Goal: Task Accomplishment & Management: Manage account settings

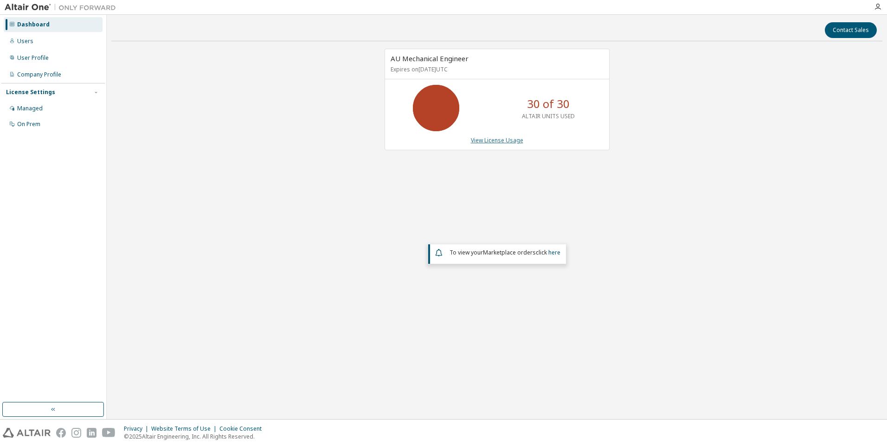
click at [489, 140] on link "View License Usage" at bounding box center [497, 140] width 52 height 8
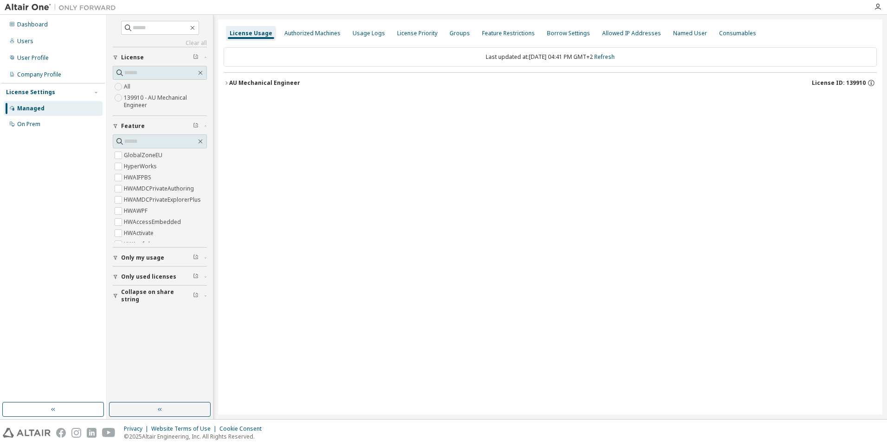
click at [228, 83] on icon "button" at bounding box center [227, 83] width 6 height 6
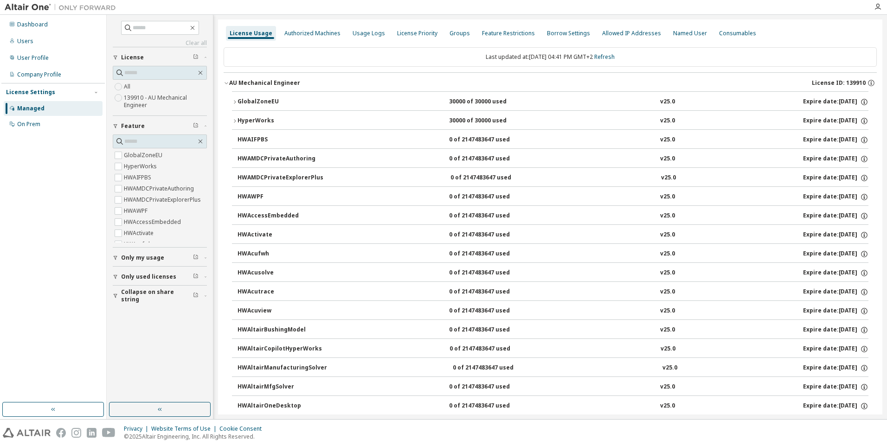
click at [234, 101] on icon "button" at bounding box center [235, 102] width 6 height 6
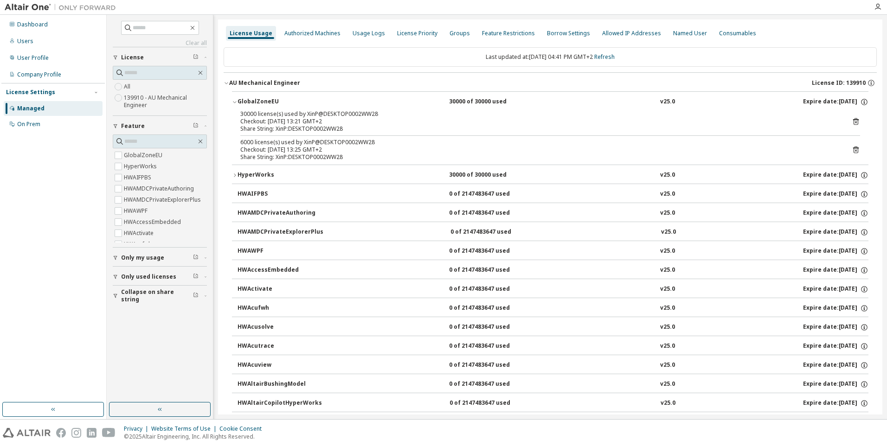
click at [853, 118] on icon at bounding box center [856, 121] width 6 height 7
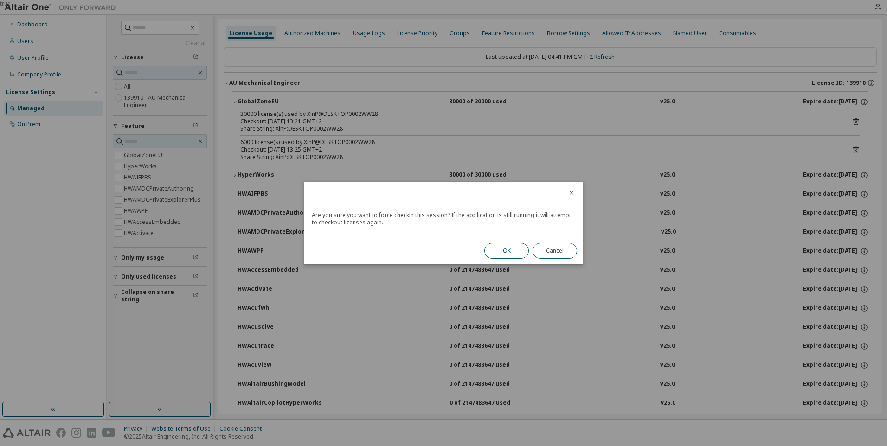
click at [512, 253] on button "OK" at bounding box center [506, 251] width 45 height 16
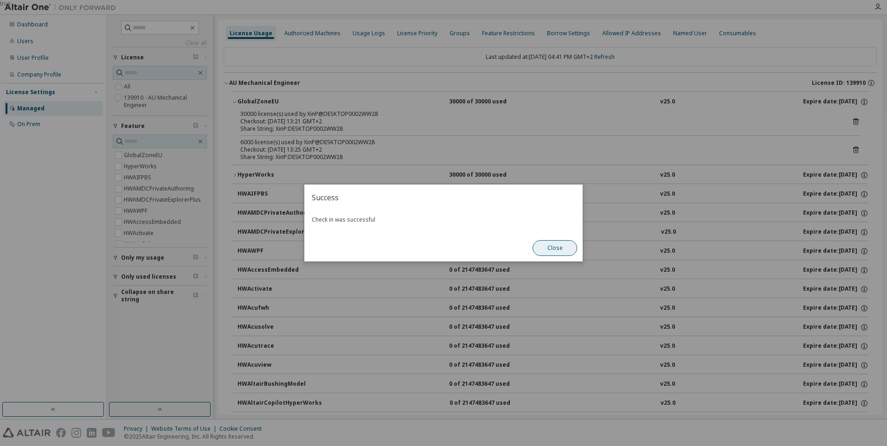
click at [555, 243] on button "Close" at bounding box center [554, 248] width 45 height 16
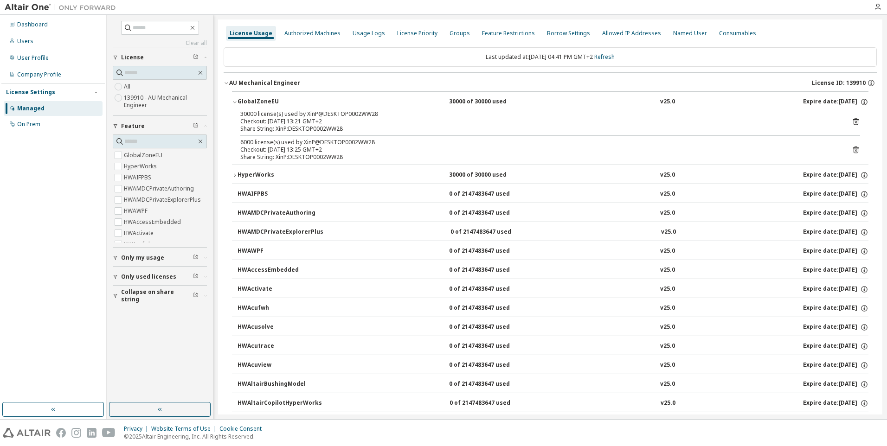
click at [853, 148] on icon at bounding box center [856, 150] width 6 height 7
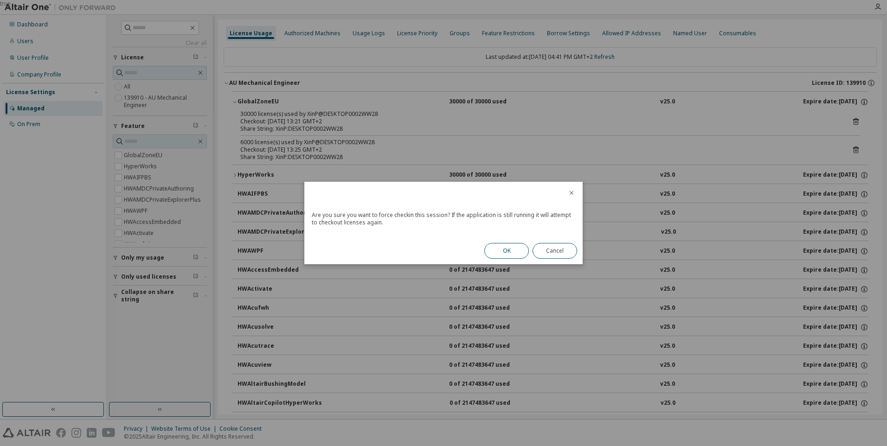
click at [501, 248] on button "OK" at bounding box center [506, 251] width 45 height 16
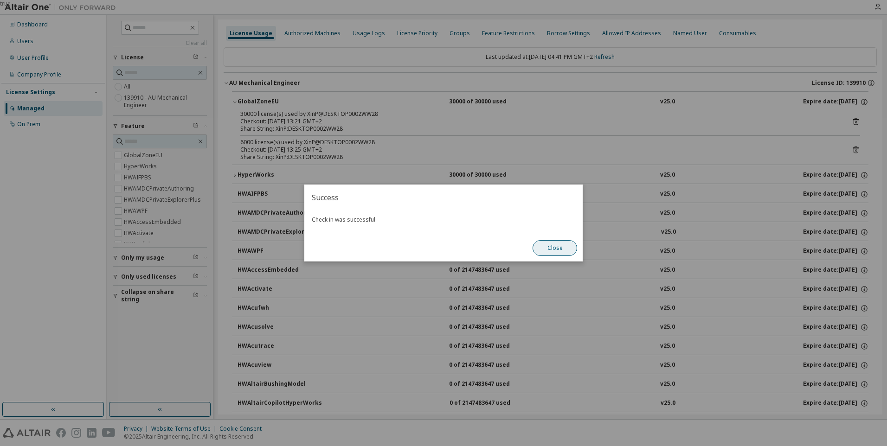
click at [564, 254] on button "Close" at bounding box center [554, 248] width 45 height 16
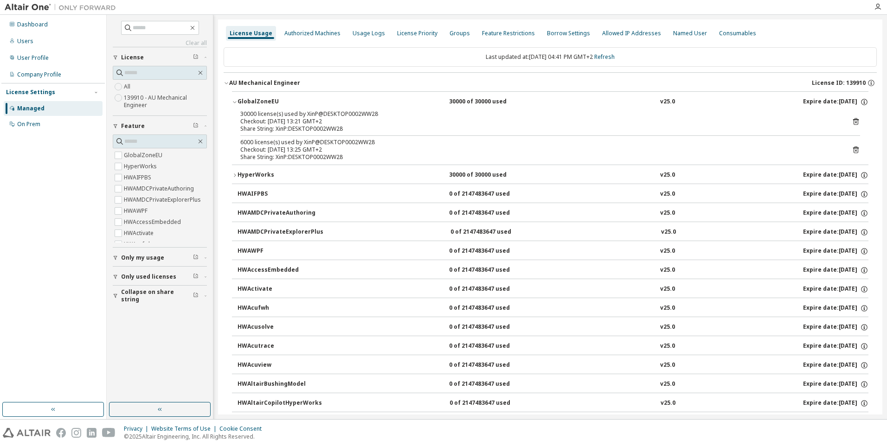
click at [232, 173] on icon "button" at bounding box center [235, 176] width 6 height 6
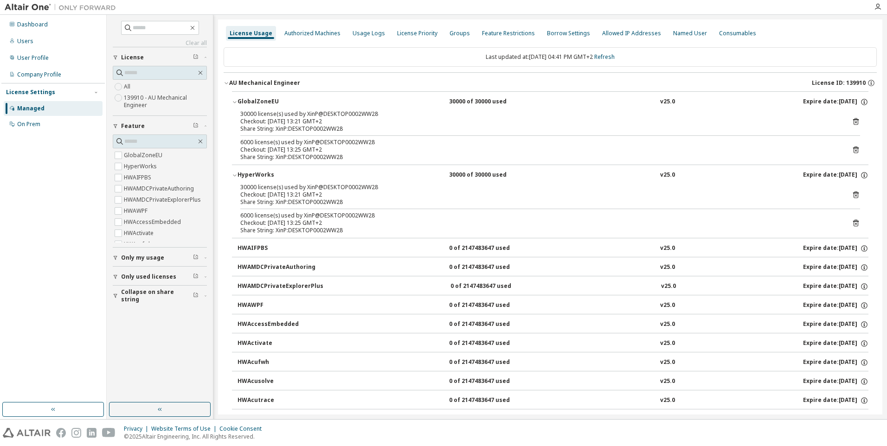
click at [853, 192] on icon at bounding box center [856, 195] width 6 height 7
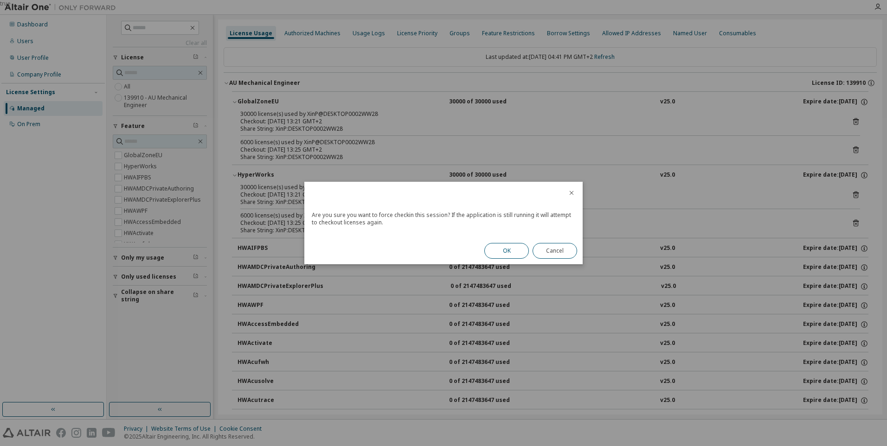
click at [507, 249] on button "OK" at bounding box center [506, 251] width 45 height 16
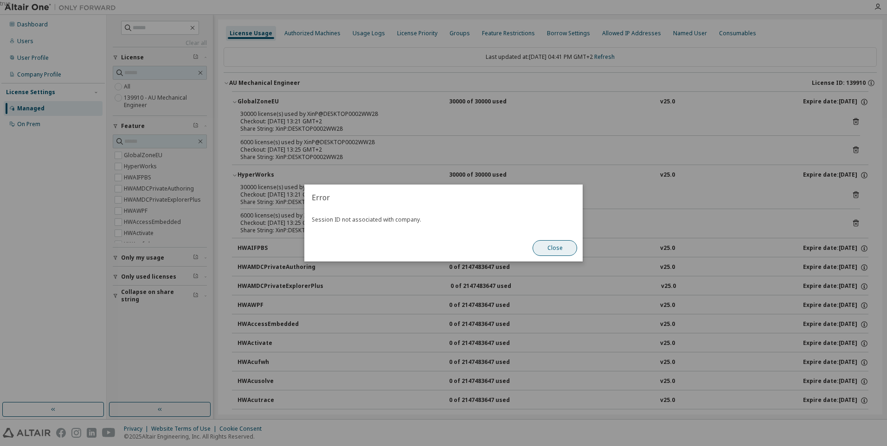
click at [546, 247] on button "Close" at bounding box center [554, 248] width 45 height 16
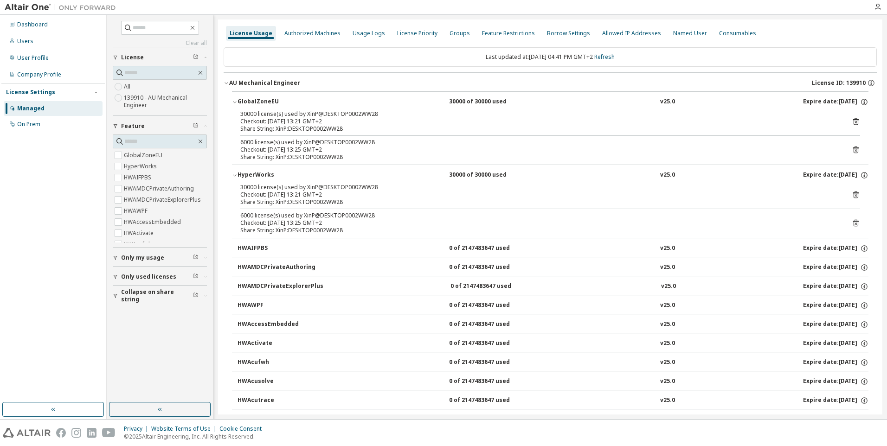
click at [851, 223] on icon at bounding box center [855, 223] width 8 height 8
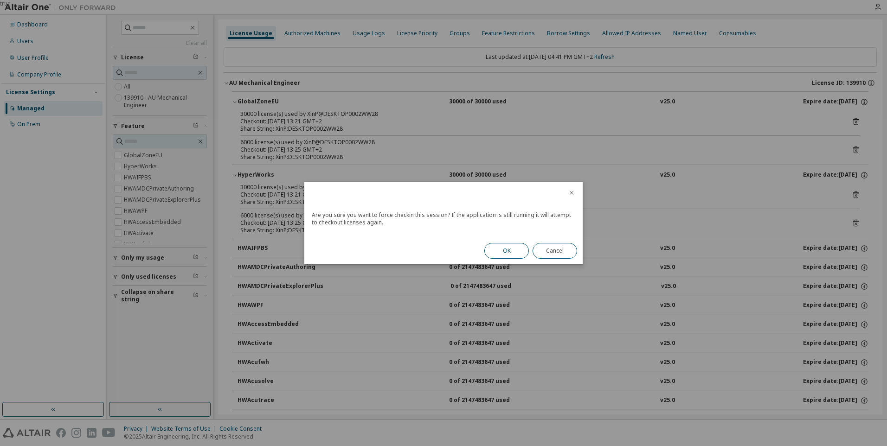
click at [507, 253] on button "OK" at bounding box center [506, 251] width 45 height 16
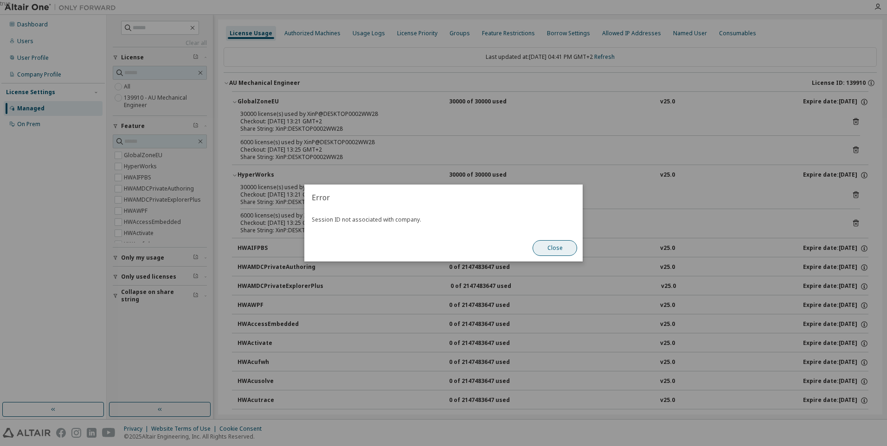
click at [558, 249] on button "Close" at bounding box center [554, 248] width 45 height 16
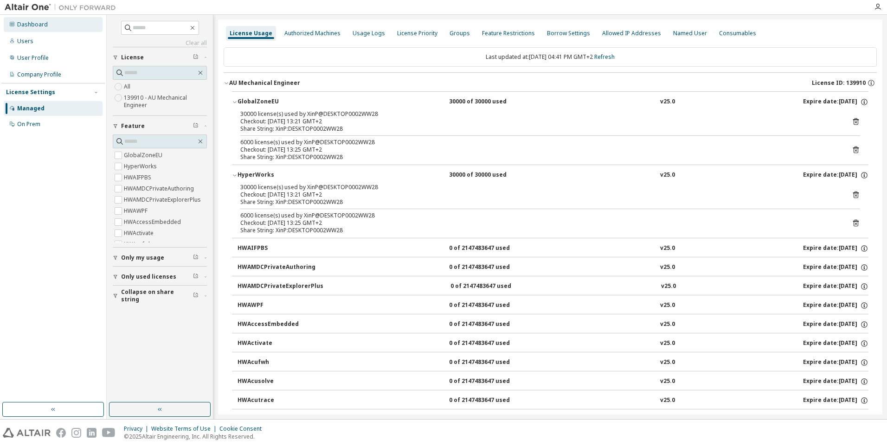
click at [44, 25] on div "Dashboard" at bounding box center [32, 24] width 31 height 7
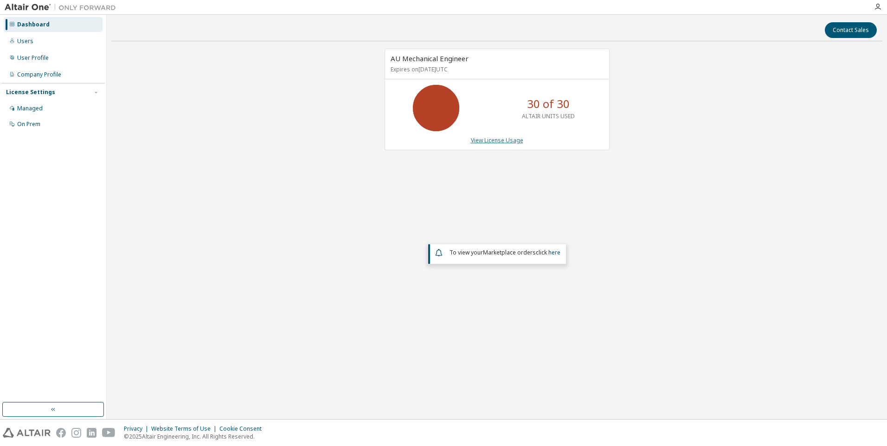
click at [516, 139] on link "View License Usage" at bounding box center [497, 140] width 52 height 8
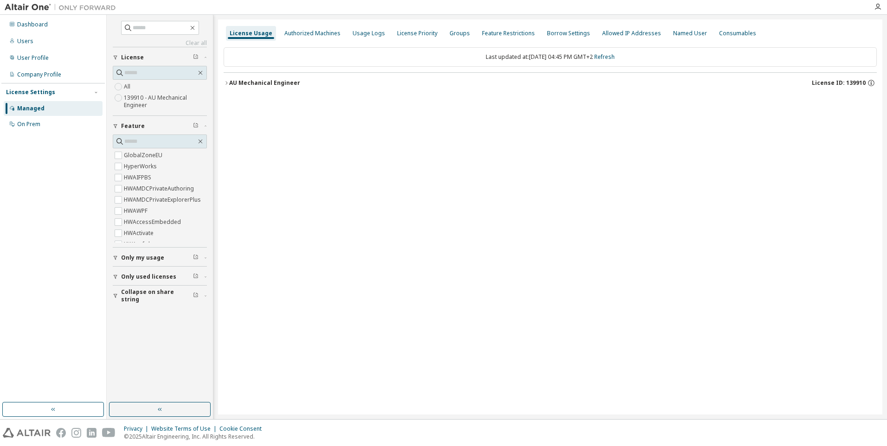
click at [226, 81] on icon "button" at bounding box center [227, 83] width 6 height 6
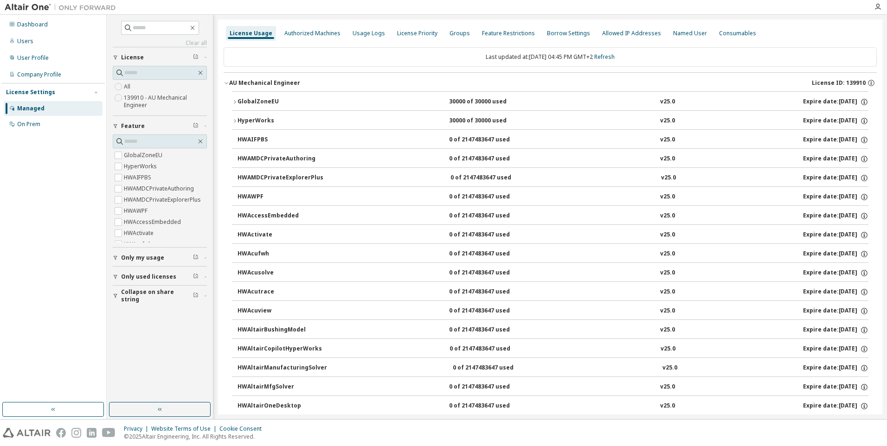
click at [233, 102] on icon "button" at bounding box center [235, 102] width 6 height 6
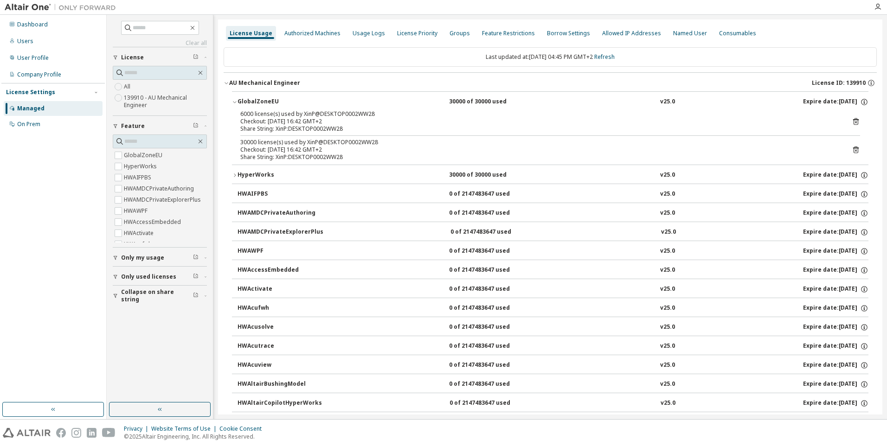
click at [851, 149] on icon at bounding box center [855, 150] width 8 height 8
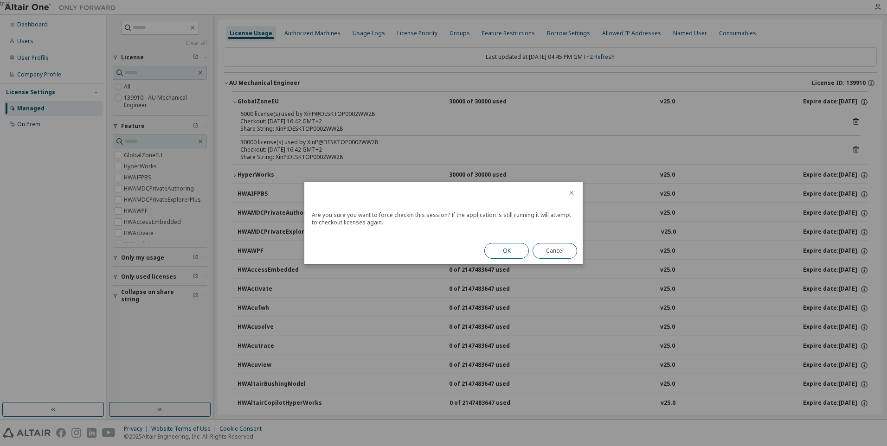
click at [497, 248] on button "OK" at bounding box center [506, 251] width 45 height 16
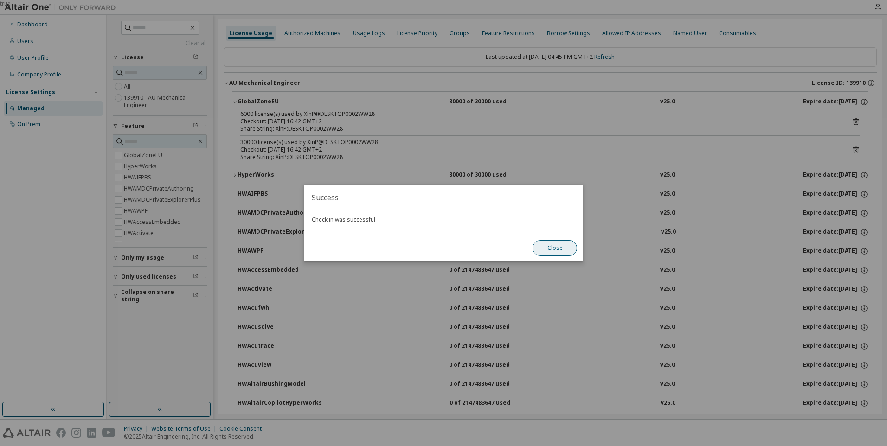
click at [554, 251] on button "Close" at bounding box center [554, 248] width 45 height 16
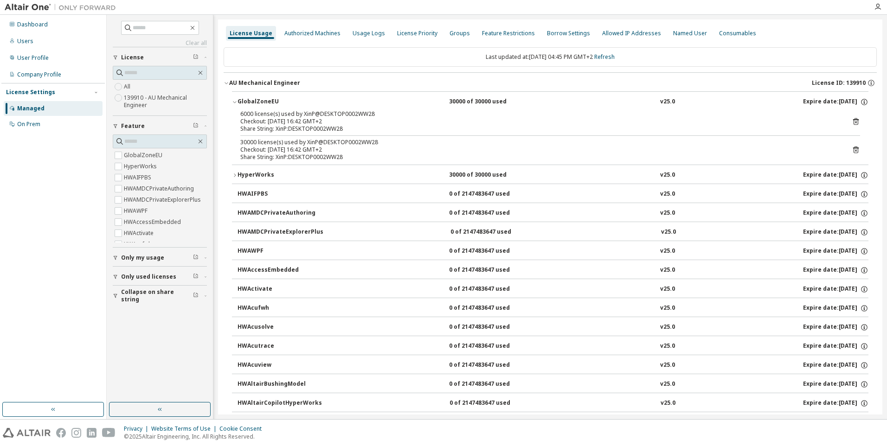
click at [854, 122] on icon at bounding box center [855, 122] width 2 height 2
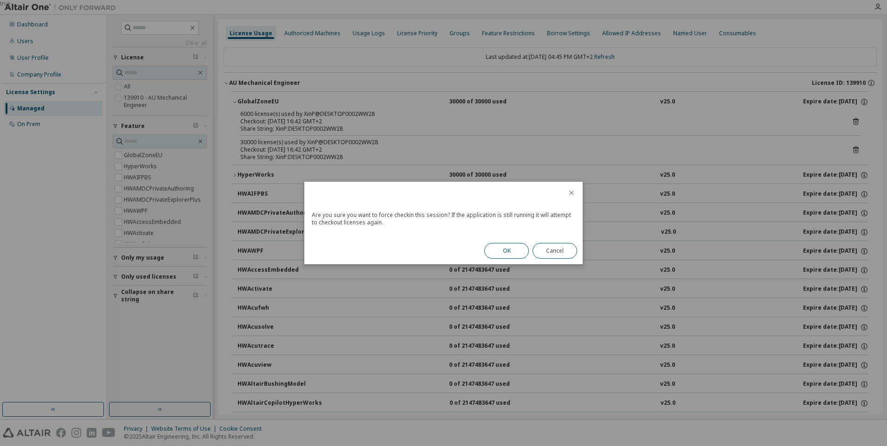
click at [508, 247] on button "OK" at bounding box center [506, 251] width 45 height 16
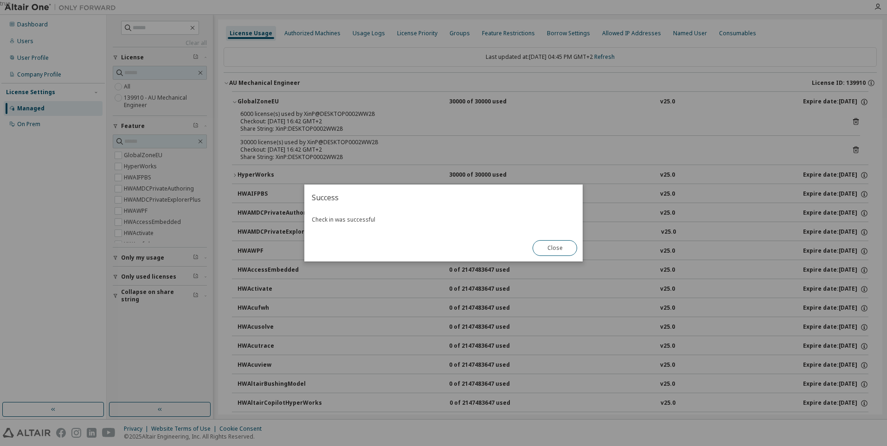
drag, startPoint x: 550, startPoint y: 249, endPoint x: 535, endPoint y: 246, distance: 15.6
click at [550, 249] on button "Close" at bounding box center [554, 248] width 45 height 16
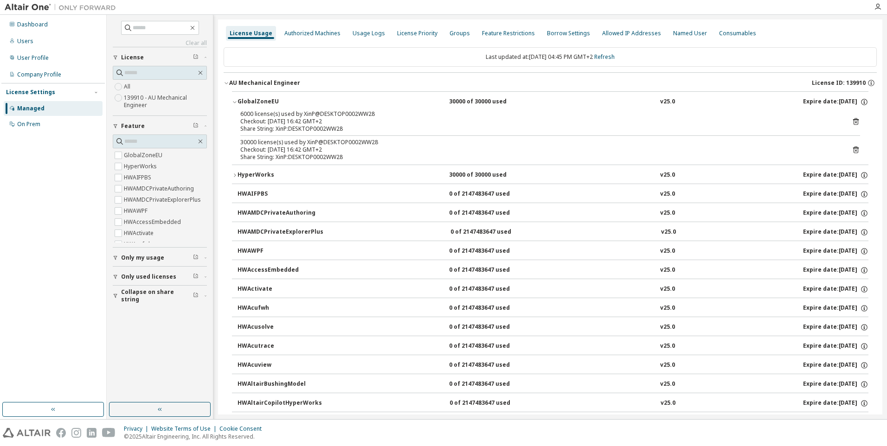
click at [236, 177] on icon "button" at bounding box center [235, 176] width 6 height 6
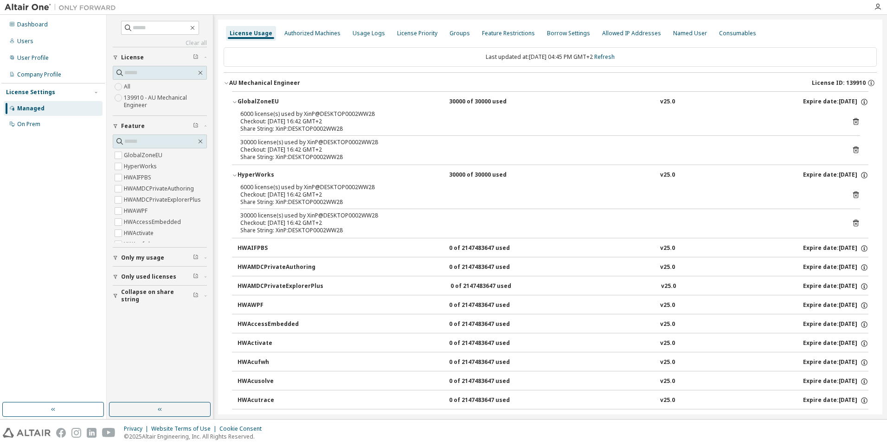
click at [853, 194] on icon at bounding box center [856, 195] width 6 height 7
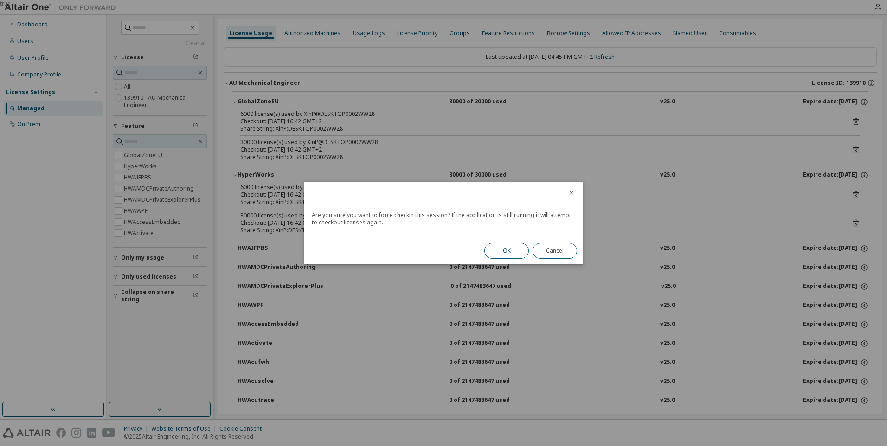
click at [509, 250] on button "OK" at bounding box center [506, 251] width 45 height 16
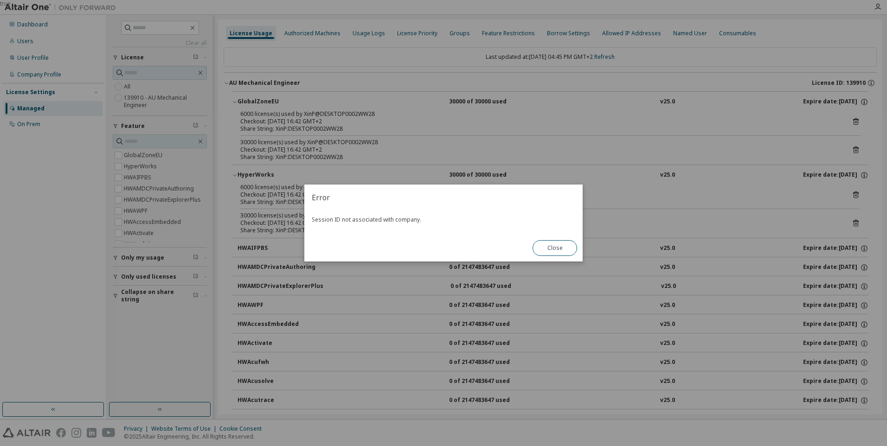
drag, startPoint x: 544, startPoint y: 248, endPoint x: 470, endPoint y: 248, distance: 74.2
click at [545, 248] on button "Close" at bounding box center [554, 248] width 45 height 16
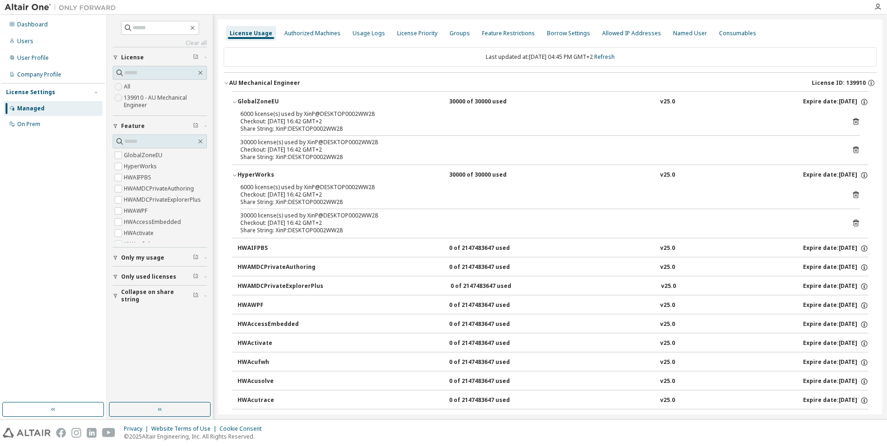
click at [851, 222] on icon at bounding box center [855, 223] width 8 height 8
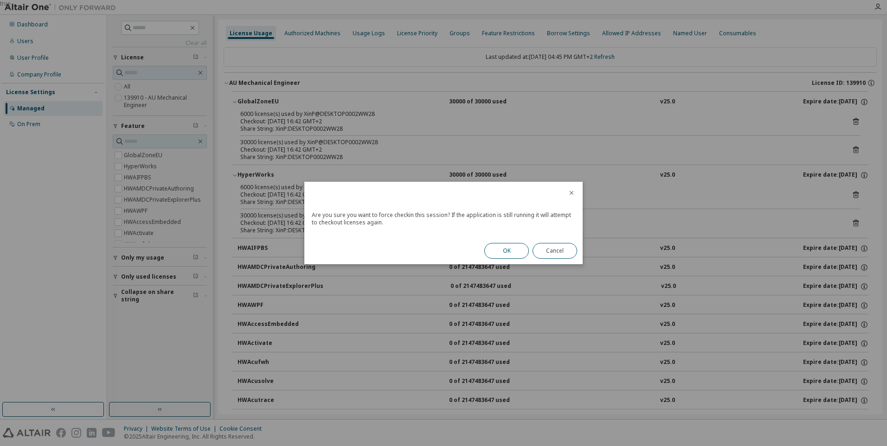
click at [517, 248] on button "OK" at bounding box center [506, 251] width 45 height 16
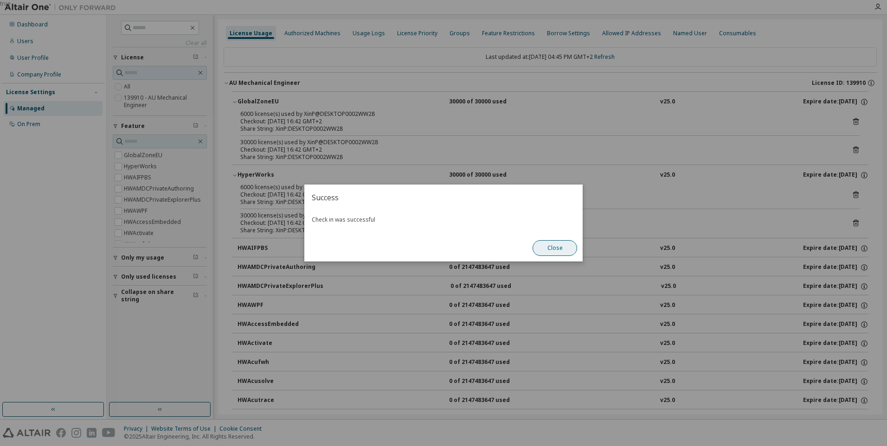
click at [556, 248] on button "Close" at bounding box center [554, 248] width 45 height 16
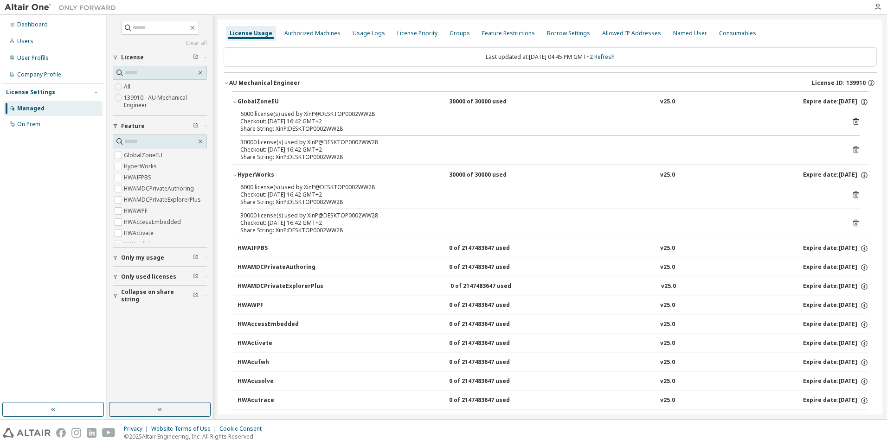
click at [245, 242] on button "HWAIFPBS 0 of 2147483647 used v25.0 Expire date: 2026-03-01" at bounding box center [552, 248] width 631 height 20
click at [238, 249] on div "HWAIFPBS" at bounding box center [278, 248] width 83 height 8
click at [233, 178] on icon "button" at bounding box center [235, 176] width 6 height 6
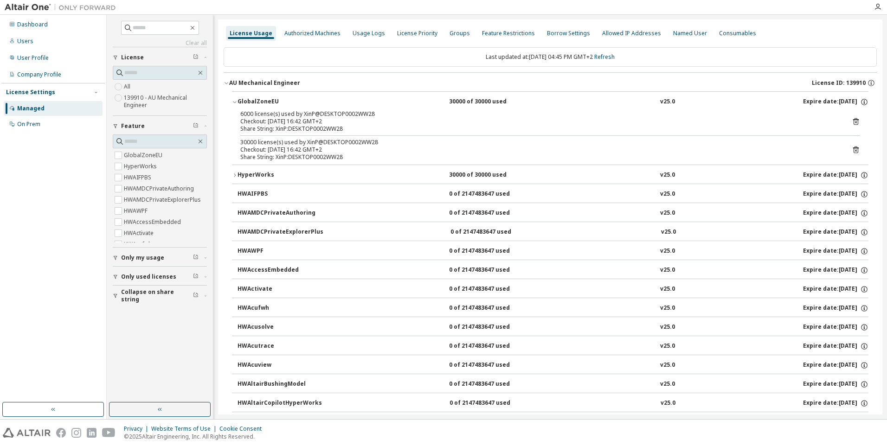
click at [232, 101] on icon "button" at bounding box center [235, 102] width 6 height 6
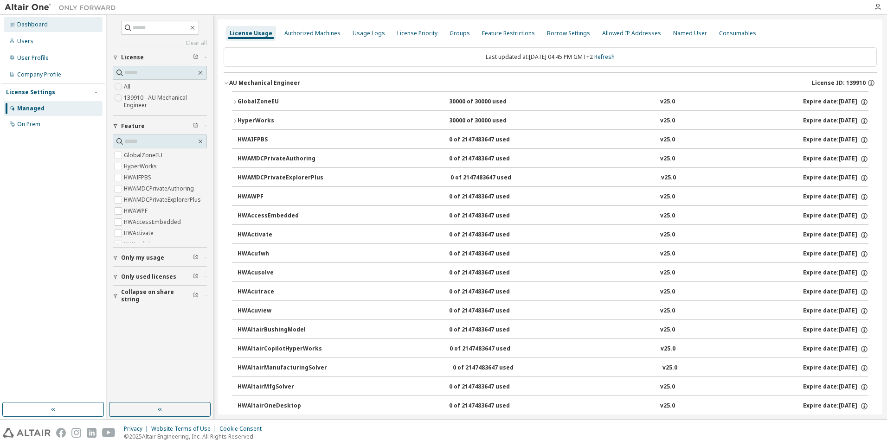
click at [15, 29] on div "Dashboard" at bounding box center [53, 24] width 99 height 15
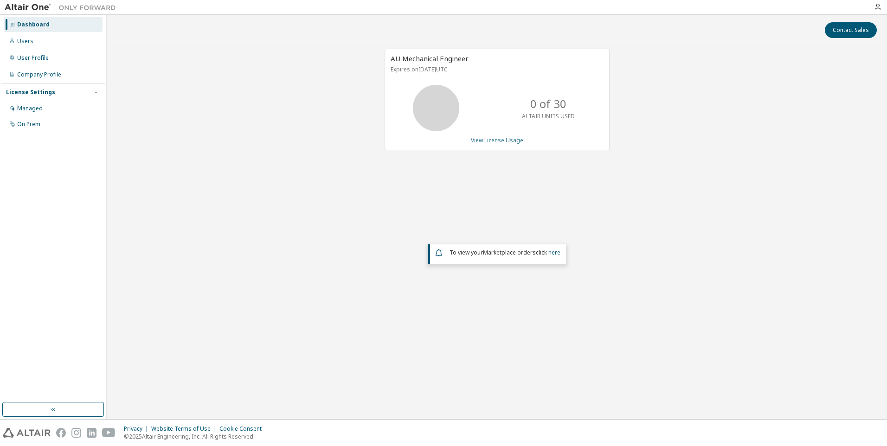
click at [482, 140] on link "View License Usage" at bounding box center [497, 140] width 52 height 8
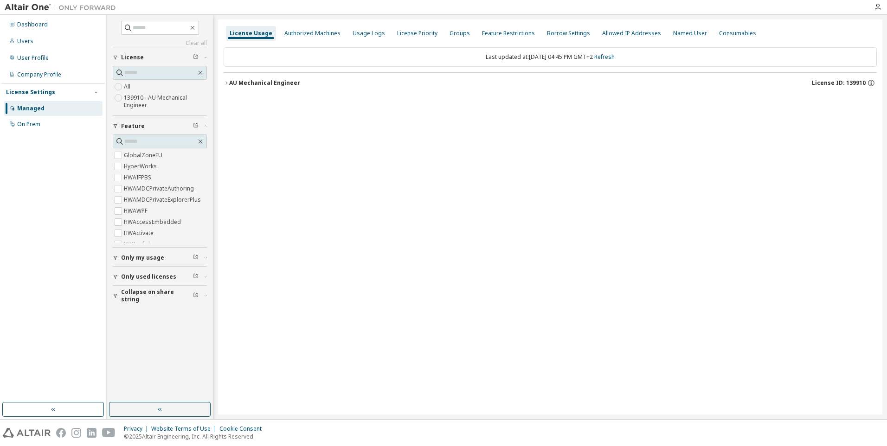
click at [363, 211] on div "License Usage Authorized Machines Usage Logs License Priority Groups Feature Re…" at bounding box center [550, 216] width 664 height 395
click at [31, 22] on div "Dashboard" at bounding box center [32, 24] width 31 height 7
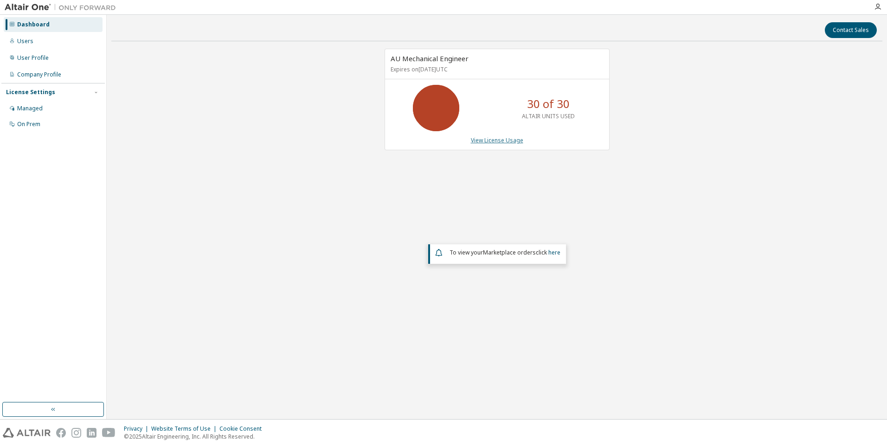
click at [487, 141] on link "View License Usage" at bounding box center [497, 140] width 52 height 8
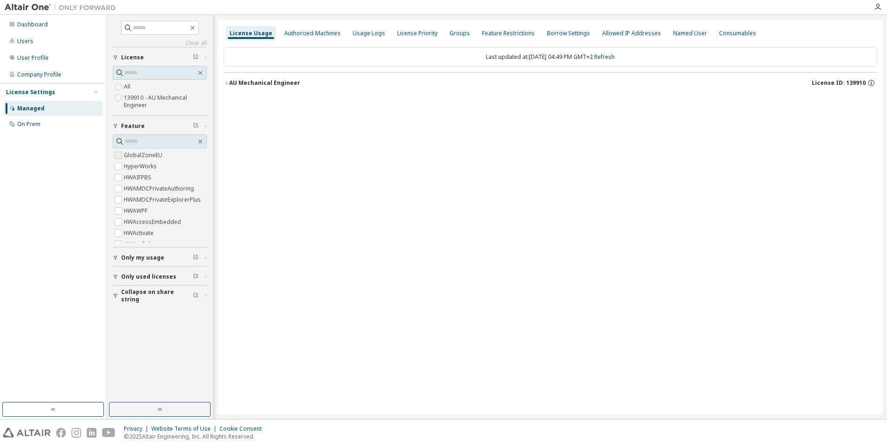
click at [151, 155] on label "GlobalZoneEU" at bounding box center [144, 155] width 40 height 11
click at [226, 84] on icon "button" at bounding box center [227, 83] width 6 height 6
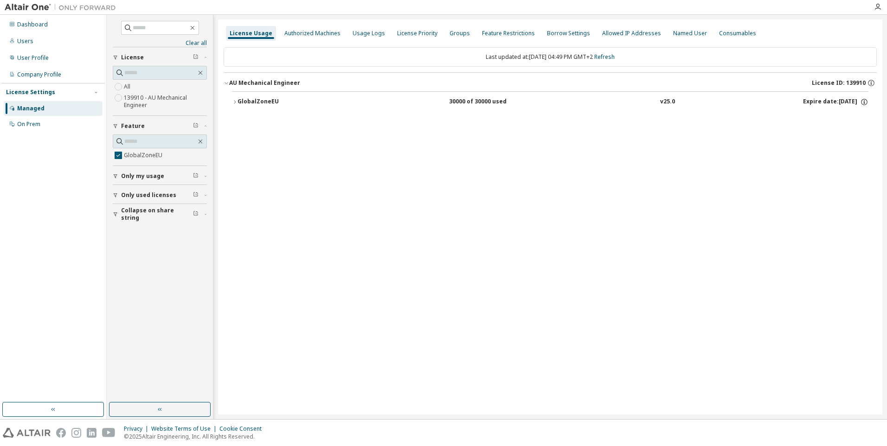
click at [235, 99] on icon "button" at bounding box center [235, 102] width 6 height 6
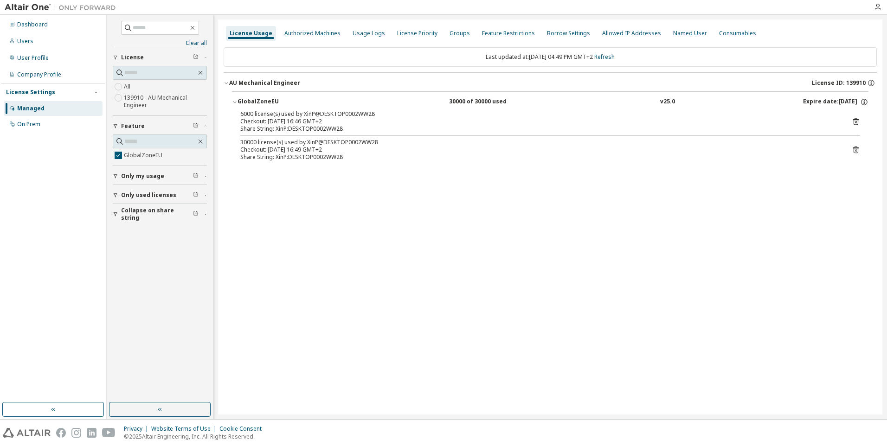
click at [855, 121] on icon at bounding box center [855, 121] width 8 height 8
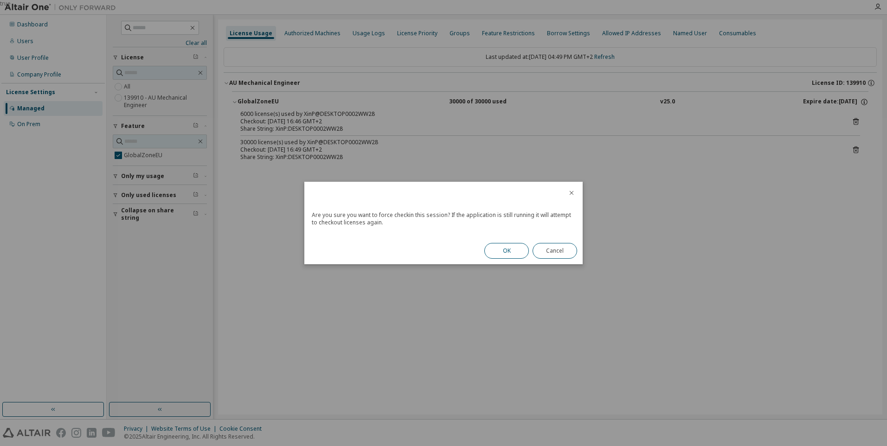
click at [504, 249] on button "OK" at bounding box center [506, 251] width 45 height 16
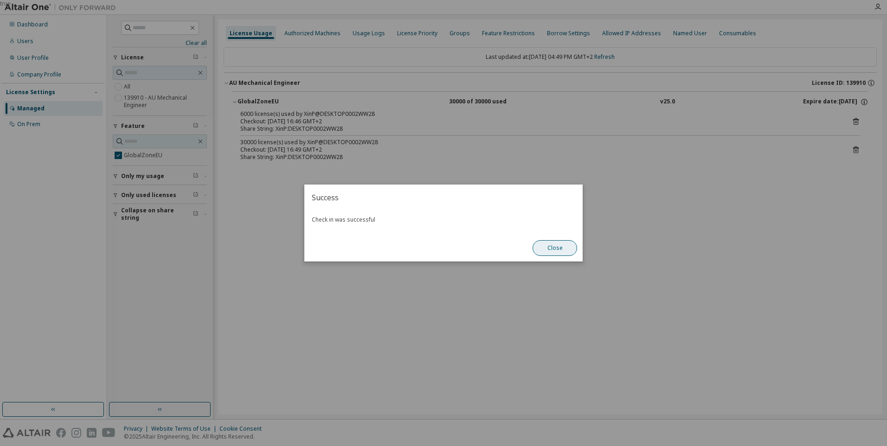
click at [557, 249] on button "Close" at bounding box center [554, 248] width 45 height 16
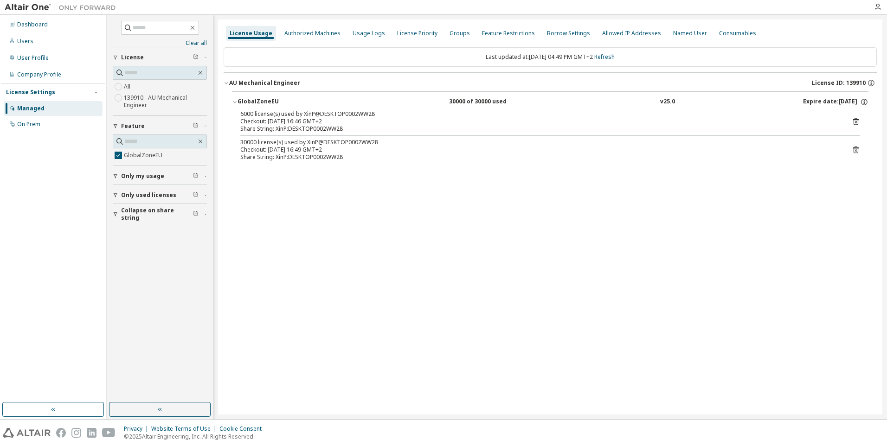
click at [855, 151] on icon at bounding box center [855, 150] width 2 height 2
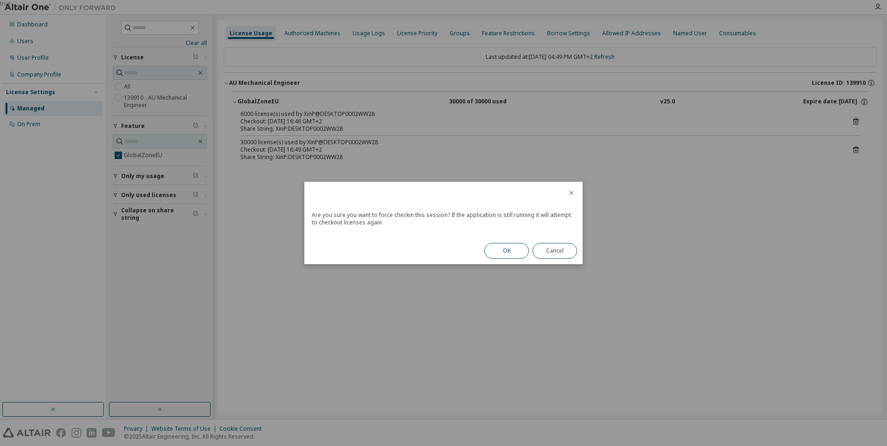
click at [509, 253] on button "OK" at bounding box center [506, 251] width 45 height 16
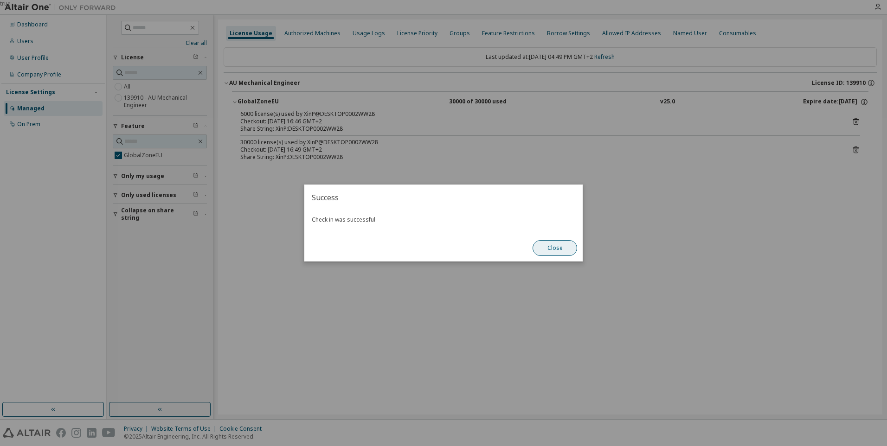
click at [546, 249] on button "Close" at bounding box center [554, 248] width 45 height 16
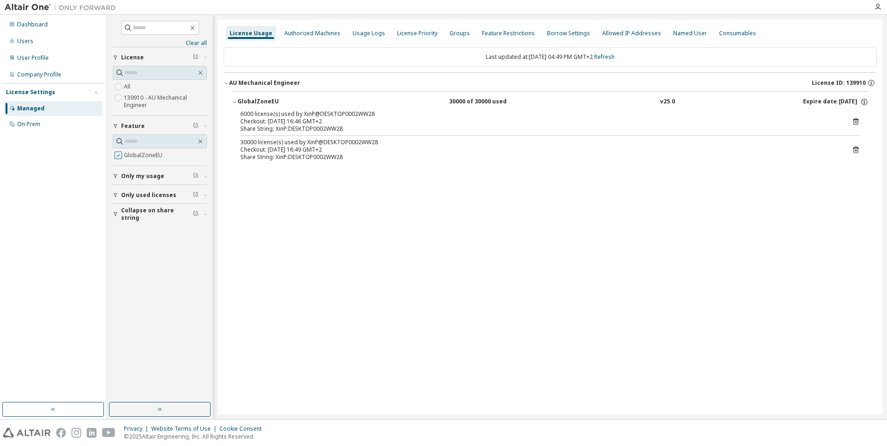
click at [128, 158] on label "GlobalZoneEU" at bounding box center [144, 155] width 40 height 11
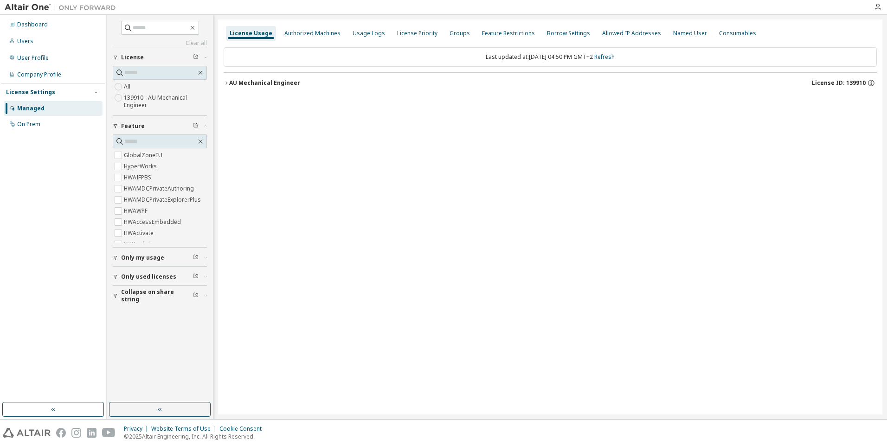
click at [226, 80] on icon "button" at bounding box center [227, 83] width 6 height 6
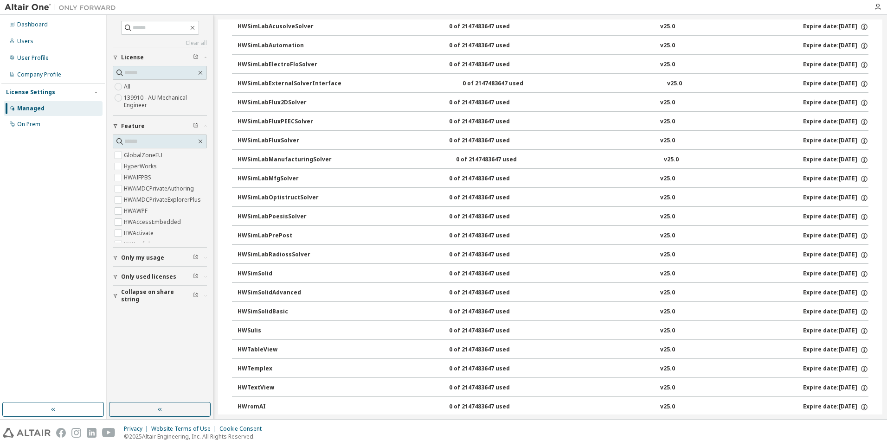
scroll to position [6177, 0]
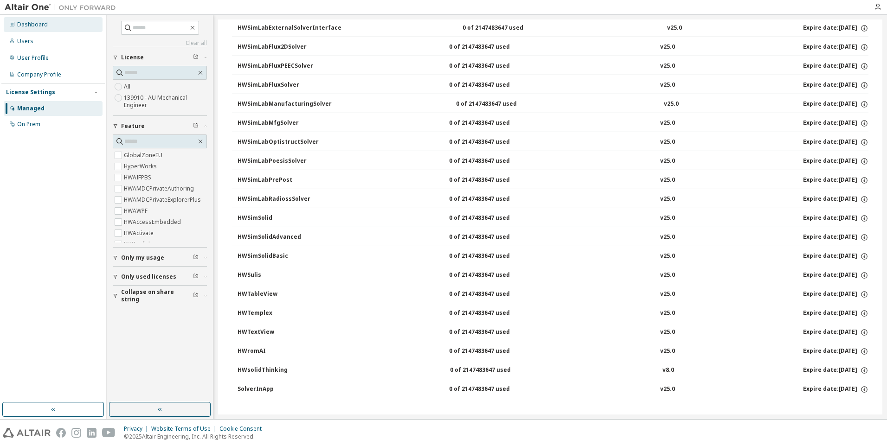
click at [27, 23] on div "Dashboard" at bounding box center [32, 24] width 31 height 7
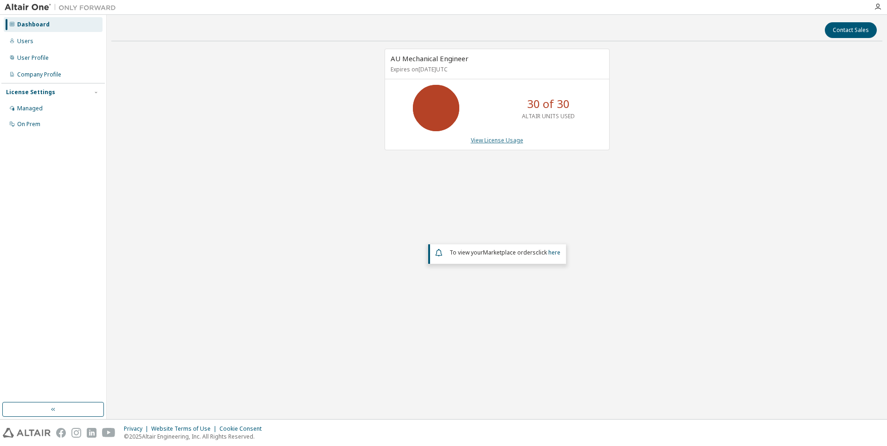
click at [503, 138] on link "View License Usage" at bounding box center [497, 140] width 52 height 8
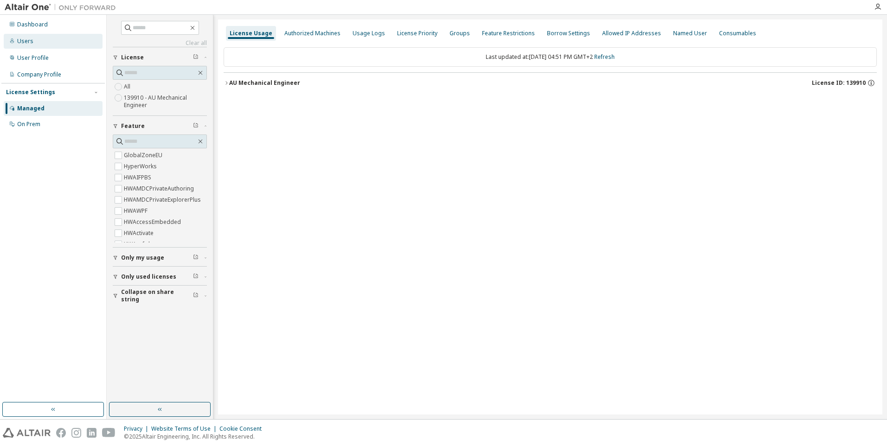
click at [33, 44] on div "Users" at bounding box center [53, 41] width 99 height 15
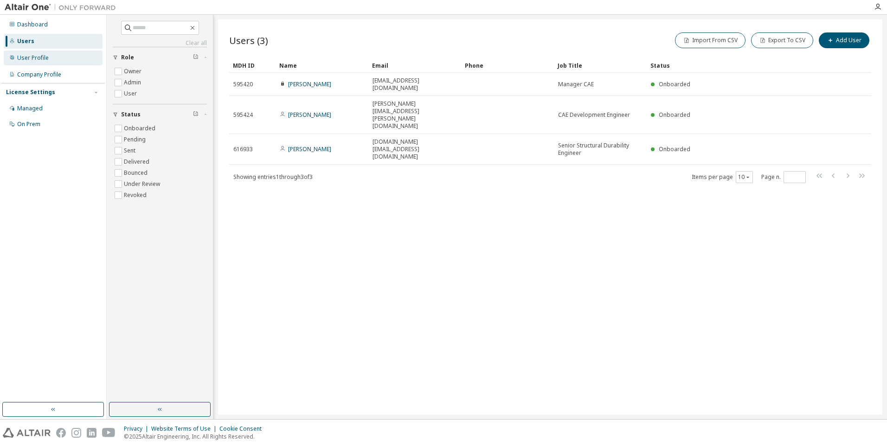
click at [43, 58] on div "User Profile" at bounding box center [33, 57] width 32 height 7
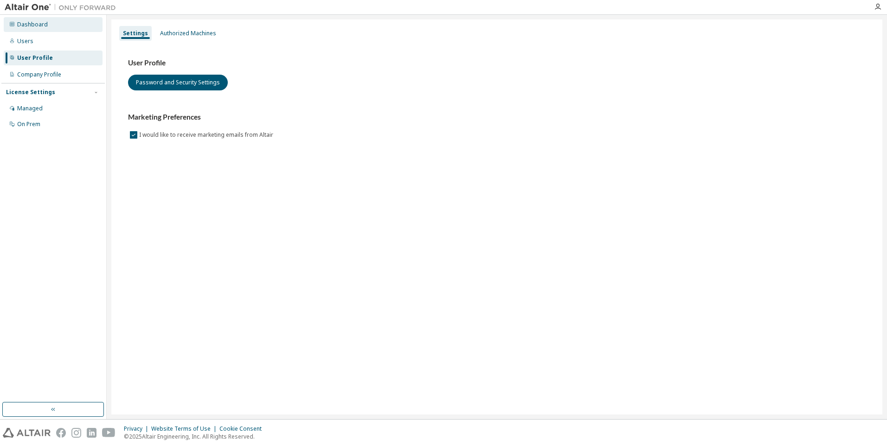
click at [31, 28] on div "Dashboard" at bounding box center [32, 24] width 31 height 7
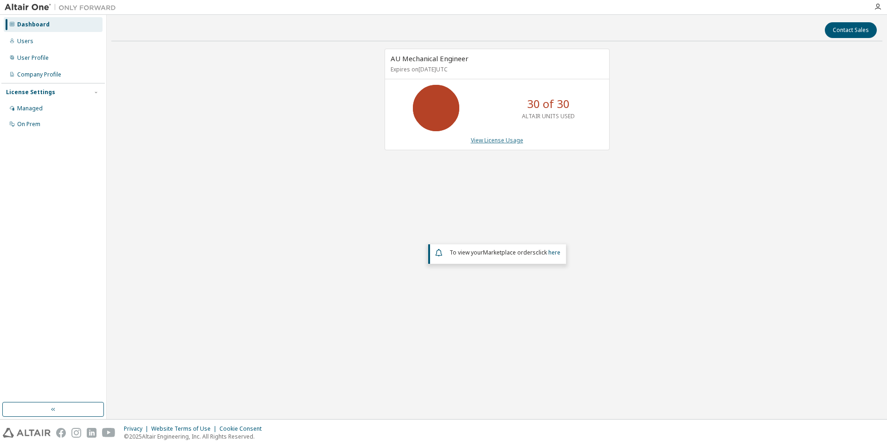
click at [508, 141] on link "View License Usage" at bounding box center [497, 140] width 52 height 8
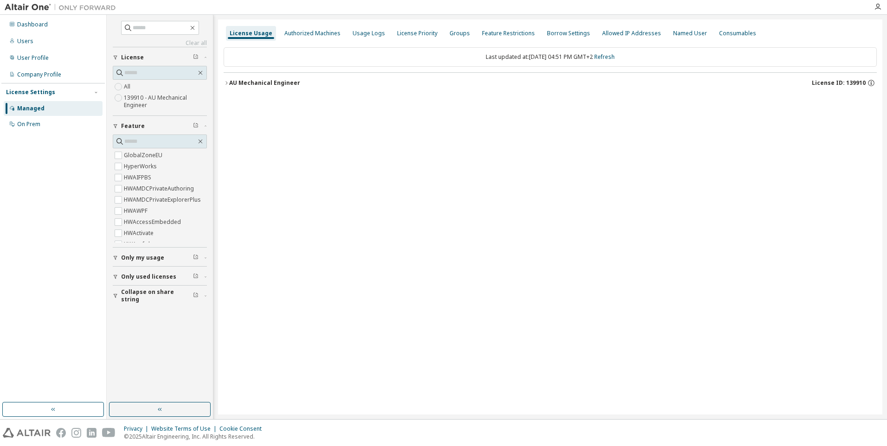
click at [116, 278] on icon "button" at bounding box center [116, 277] width 6 height 6
click at [224, 84] on icon "button" at bounding box center [227, 83] width 6 height 6
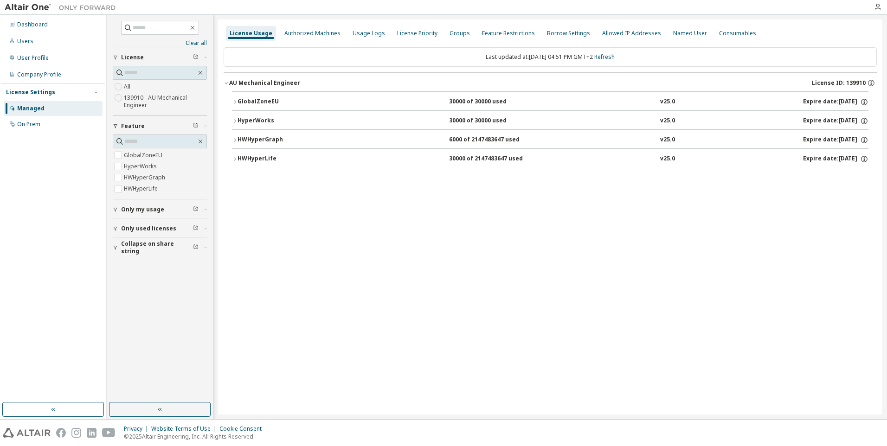
click at [235, 157] on icon "button" at bounding box center [235, 159] width 6 height 6
click at [858, 180] on icon at bounding box center [855, 178] width 8 height 8
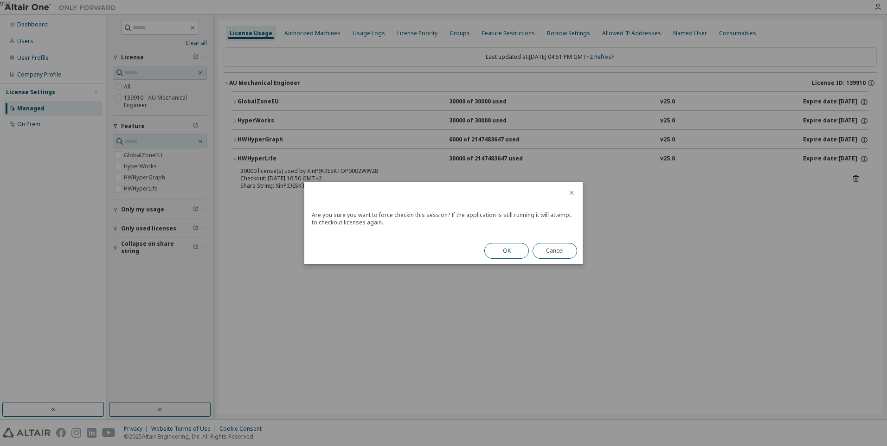
click at [512, 251] on button "OK" at bounding box center [506, 251] width 45 height 16
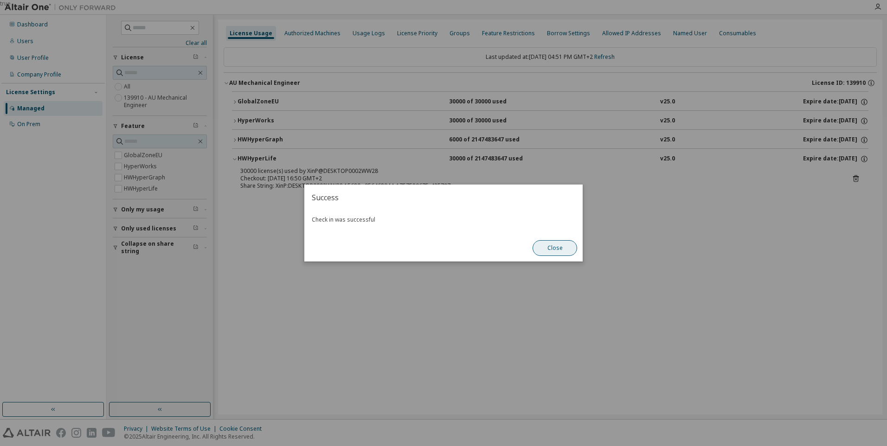
click at [558, 248] on button "Close" at bounding box center [554, 248] width 45 height 16
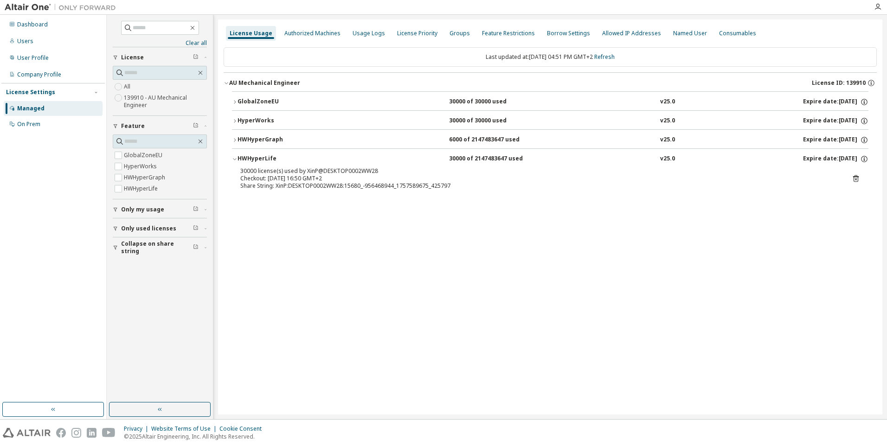
click at [244, 137] on div "HWHyperGraph" at bounding box center [278, 140] width 83 height 8
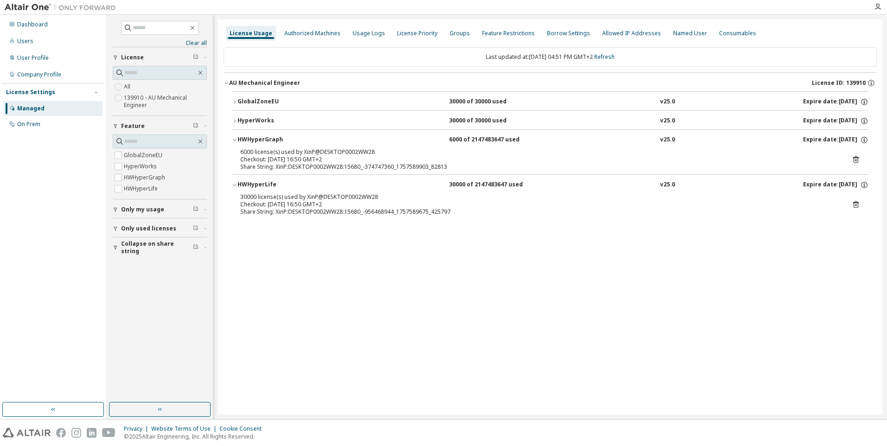
click at [854, 159] on icon at bounding box center [855, 159] width 8 height 8
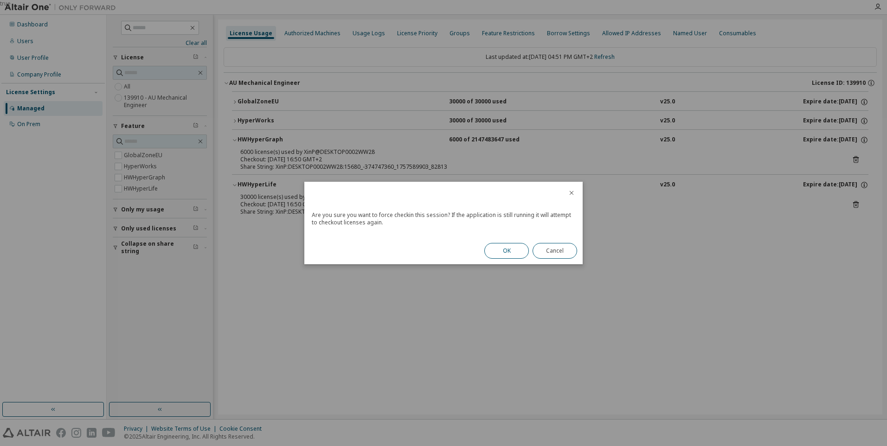
click at [506, 249] on button "OK" at bounding box center [506, 251] width 45 height 16
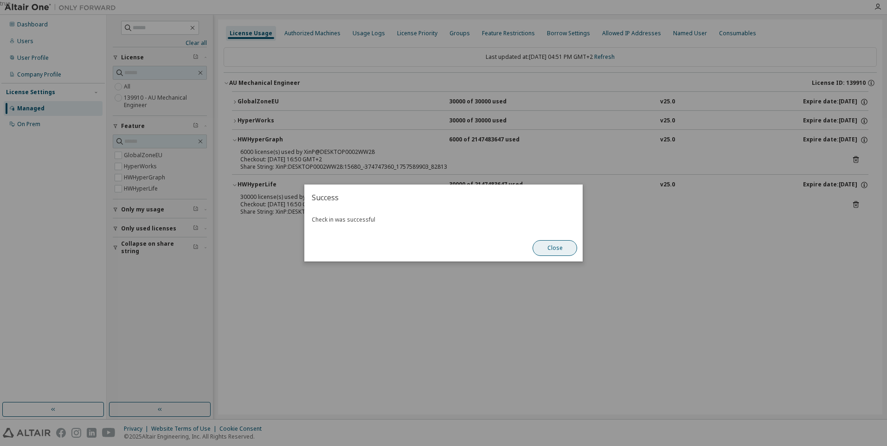
click at [551, 247] on button "Close" at bounding box center [554, 248] width 45 height 16
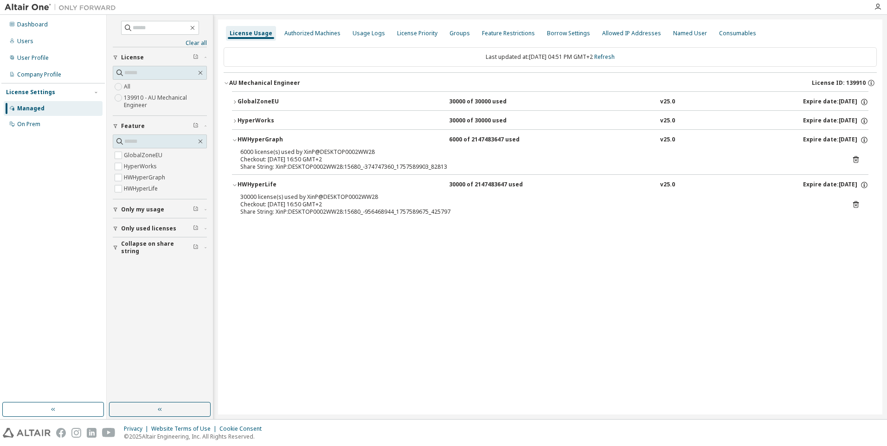
click at [233, 119] on icon "button" at bounding box center [235, 121] width 6 height 6
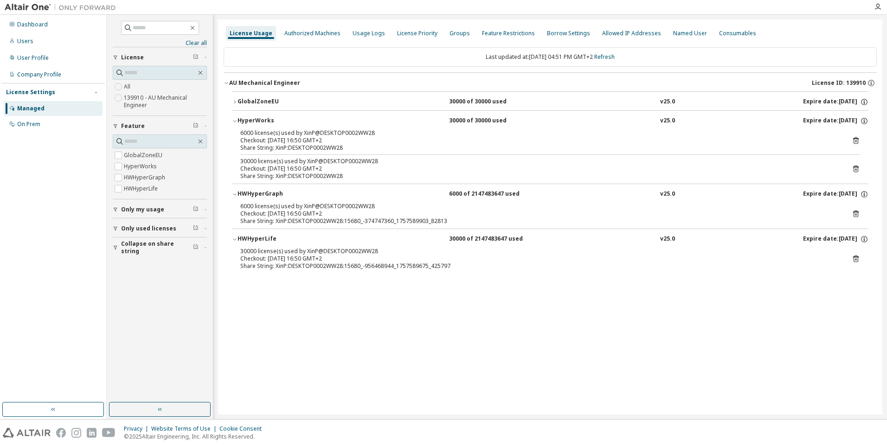
click at [855, 138] on icon at bounding box center [856, 140] width 6 height 7
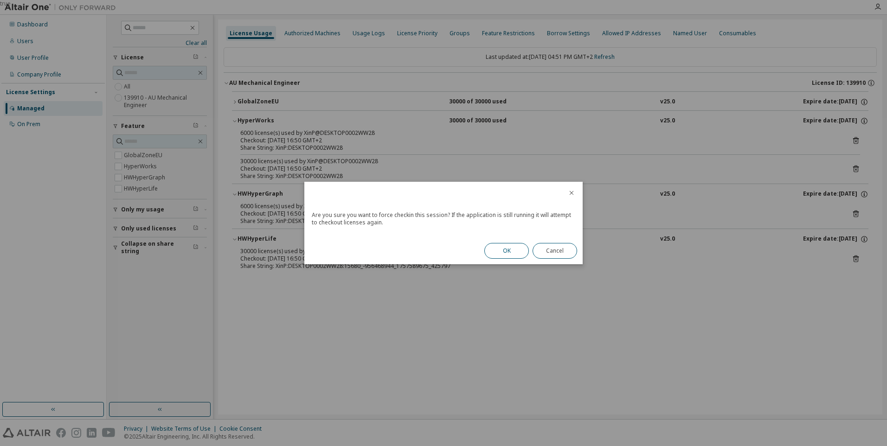
click at [511, 247] on button "OK" at bounding box center [506, 251] width 45 height 16
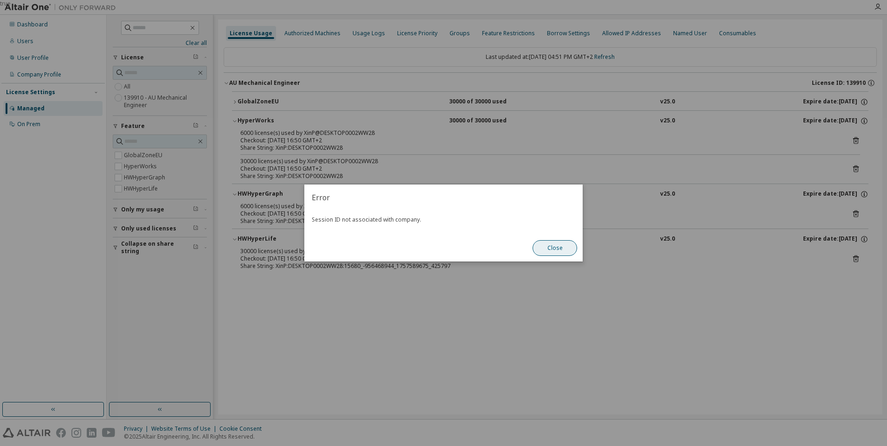
click at [554, 243] on button "Close" at bounding box center [554, 248] width 45 height 16
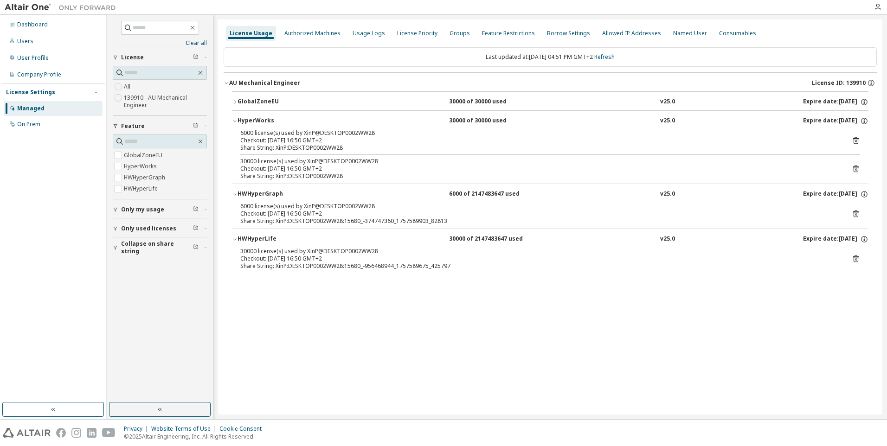
click at [856, 169] on icon at bounding box center [855, 169] width 2 height 2
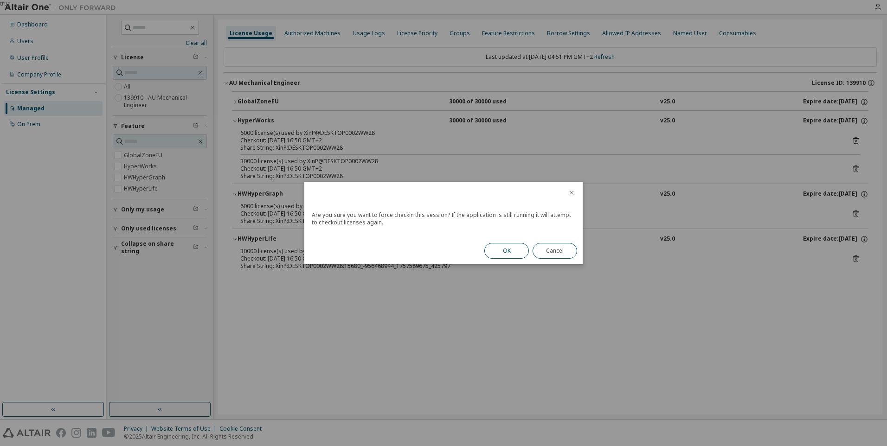
click at [515, 248] on button "OK" at bounding box center [506, 251] width 45 height 16
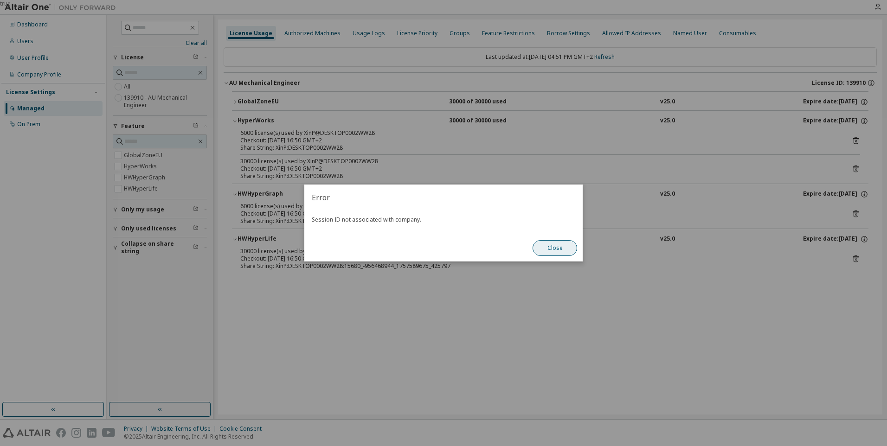
click at [544, 248] on button "Close" at bounding box center [554, 248] width 45 height 16
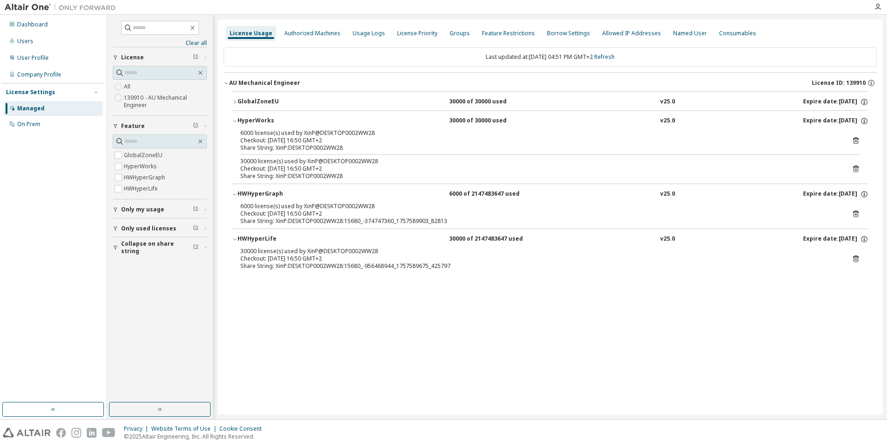
click at [233, 101] on icon "button" at bounding box center [235, 102] width 6 height 6
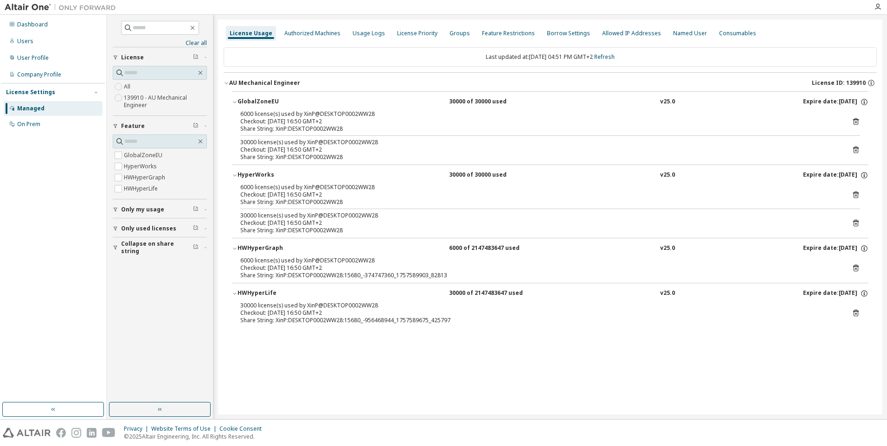
click at [853, 122] on icon at bounding box center [855, 121] width 8 height 8
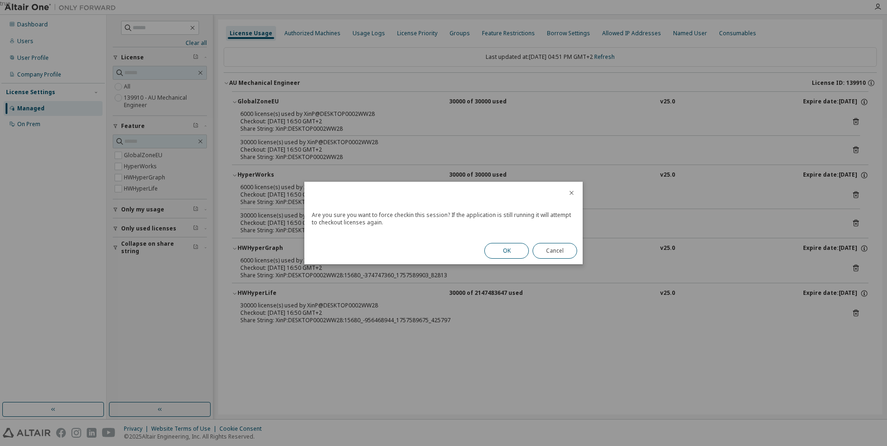
click at [495, 249] on button "OK" at bounding box center [506, 251] width 45 height 16
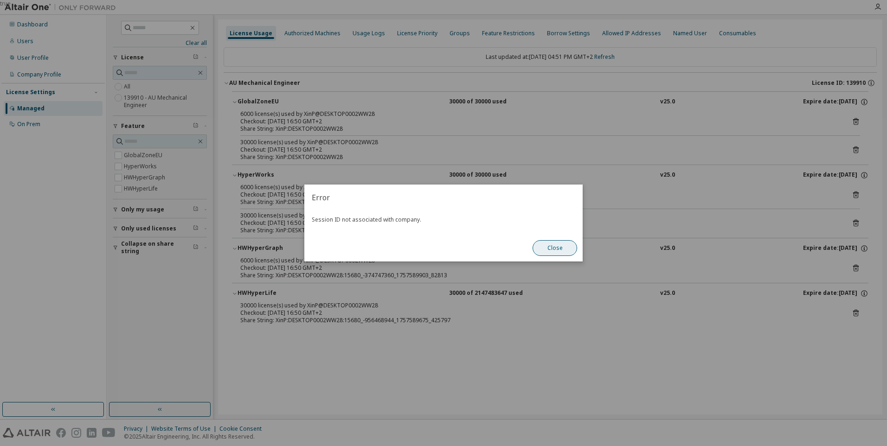
click at [560, 243] on button "Close" at bounding box center [554, 248] width 45 height 16
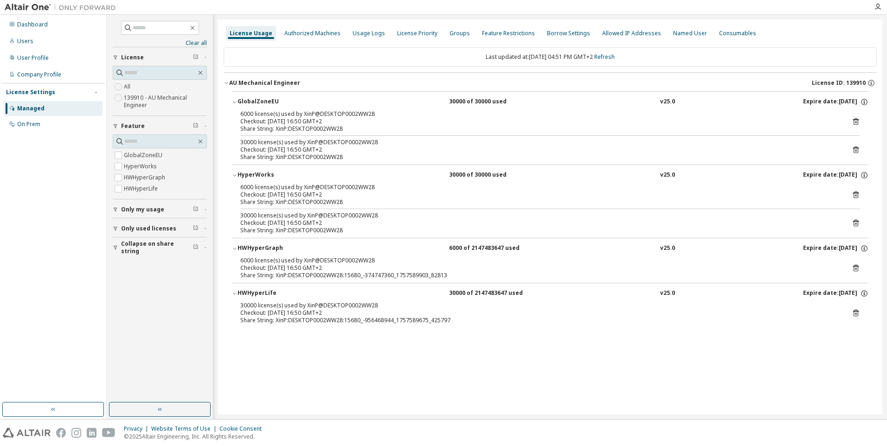
click at [857, 146] on icon at bounding box center [855, 150] width 8 height 8
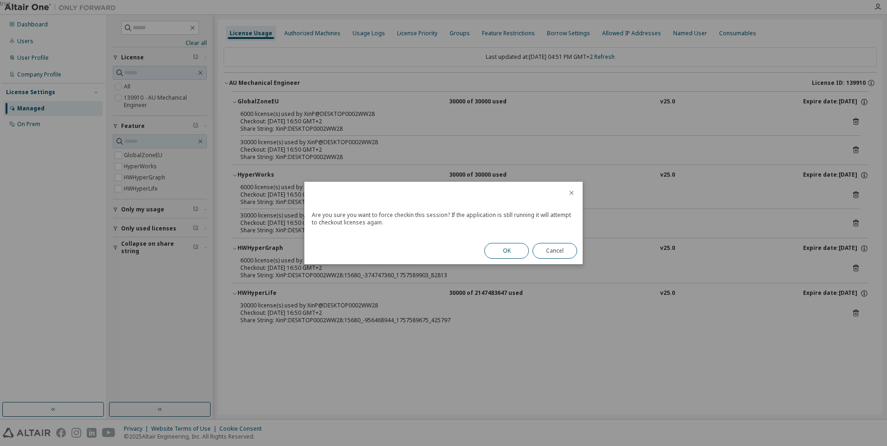
click at [509, 254] on button "OK" at bounding box center [506, 251] width 45 height 16
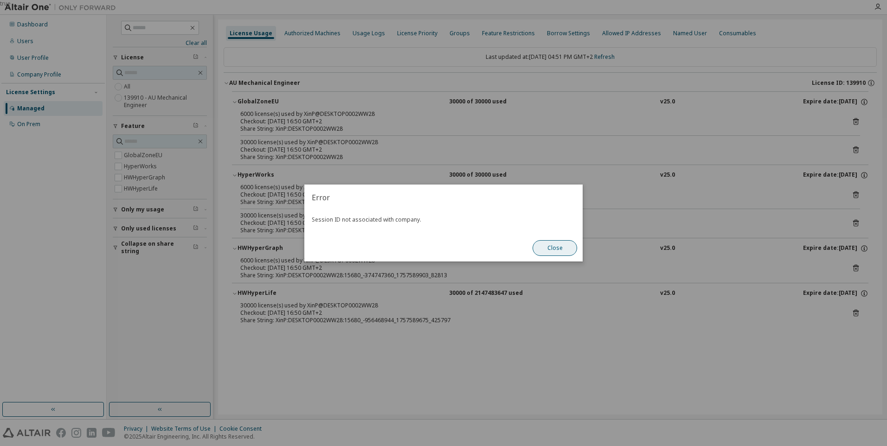
click at [560, 249] on button "Close" at bounding box center [554, 248] width 45 height 16
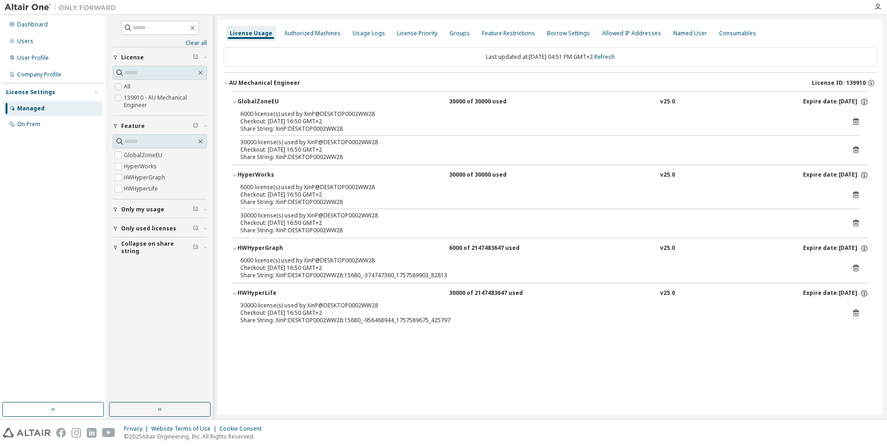
click at [684, 362] on div "License Usage Authorized Machines Usage Logs License Priority Groups Feature Re…" at bounding box center [550, 216] width 664 height 395
click at [146, 231] on span "Only used licenses" at bounding box center [148, 228] width 55 height 7
click at [129, 253] on label "No" at bounding box center [129, 253] width 10 height 11
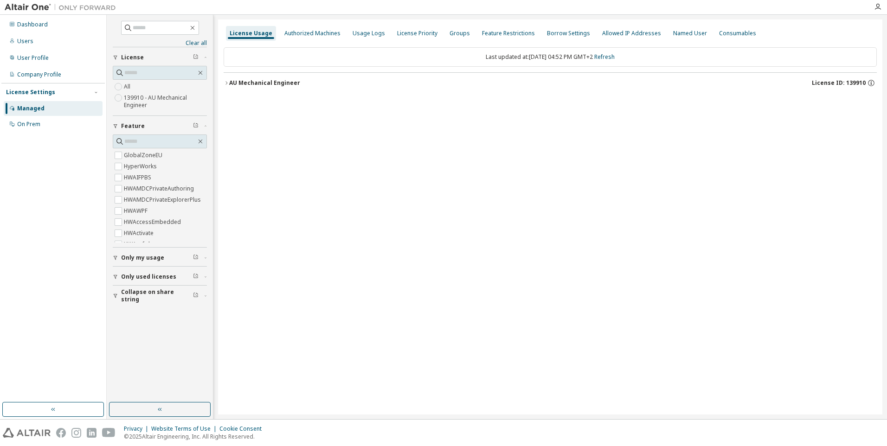
click at [227, 81] on icon "button" at bounding box center [227, 83] width 6 height 6
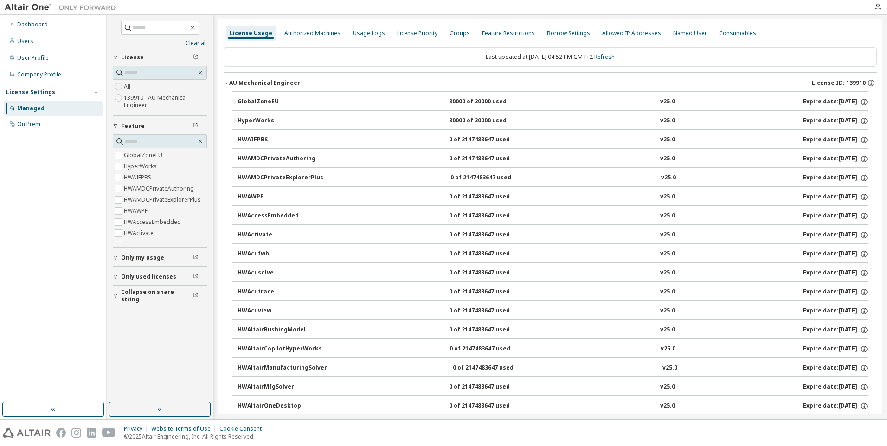
click at [164, 275] on span "Only used licenses" at bounding box center [148, 276] width 55 height 7
click at [129, 289] on label "Yes" at bounding box center [129, 290] width 11 height 11
click at [131, 290] on label "Yes" at bounding box center [129, 290] width 11 height 11
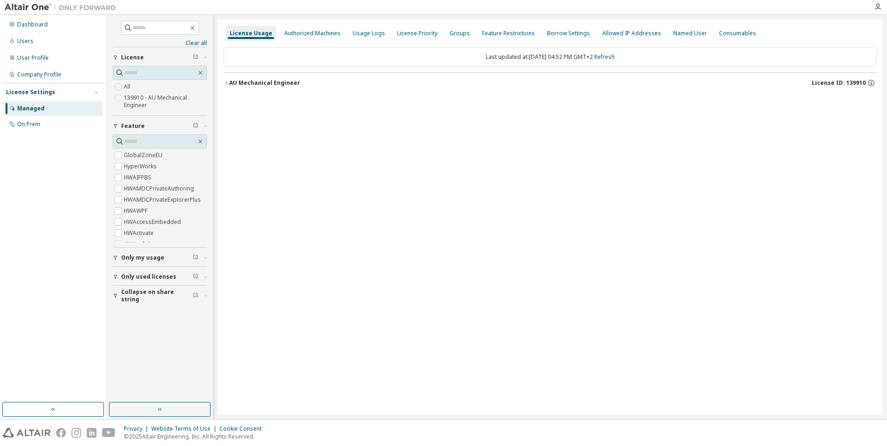
click at [223, 84] on div "License Usage Authorized Machines Usage Logs License Priority Groups Feature Re…" at bounding box center [550, 216] width 664 height 395
click at [224, 84] on div "License Usage Authorized Machines Usage Logs License Priority Groups Feature Re…" at bounding box center [550, 216] width 664 height 395
click at [224, 84] on icon "button" at bounding box center [227, 83] width 6 height 6
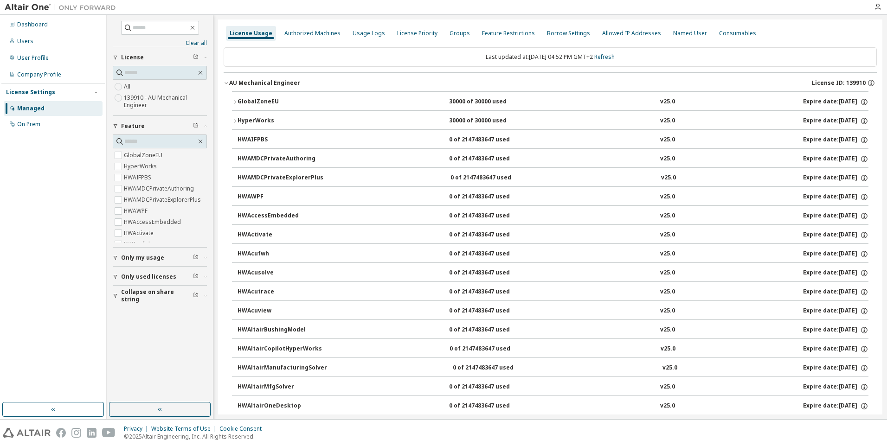
click at [233, 99] on icon "button" at bounding box center [235, 102] width 6 height 6
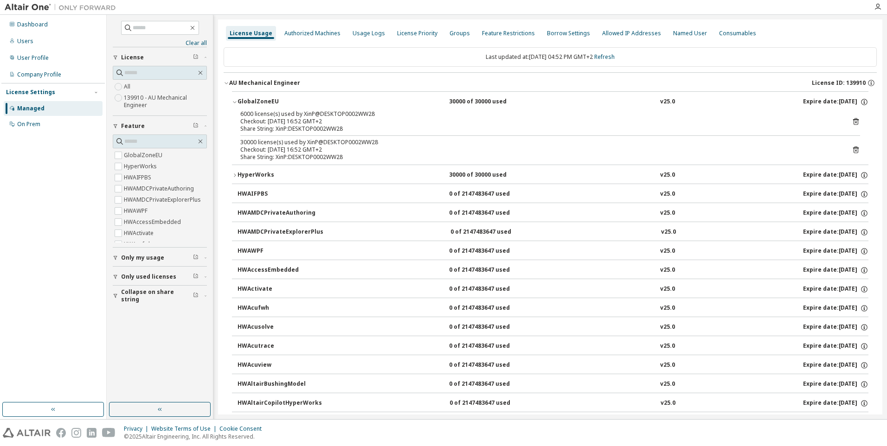
click at [236, 172] on button "HyperWorks 30000 of 30000 used v25.0 Expire date: 2026-03-01" at bounding box center [550, 175] width 636 height 20
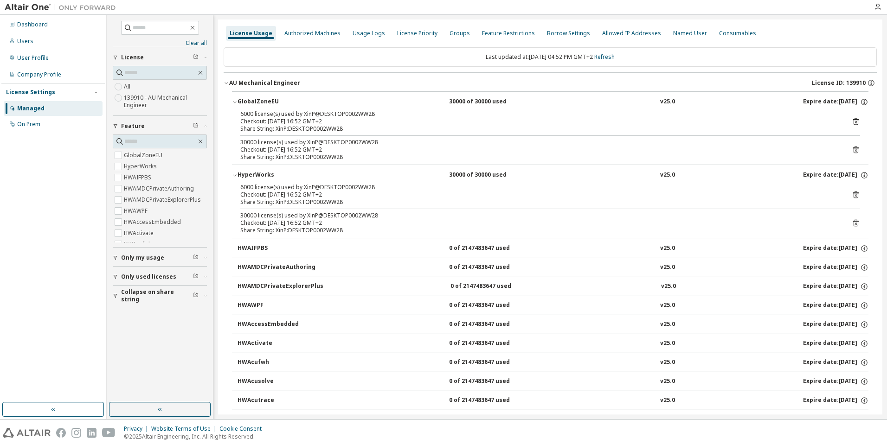
click at [853, 193] on icon at bounding box center [856, 195] width 6 height 7
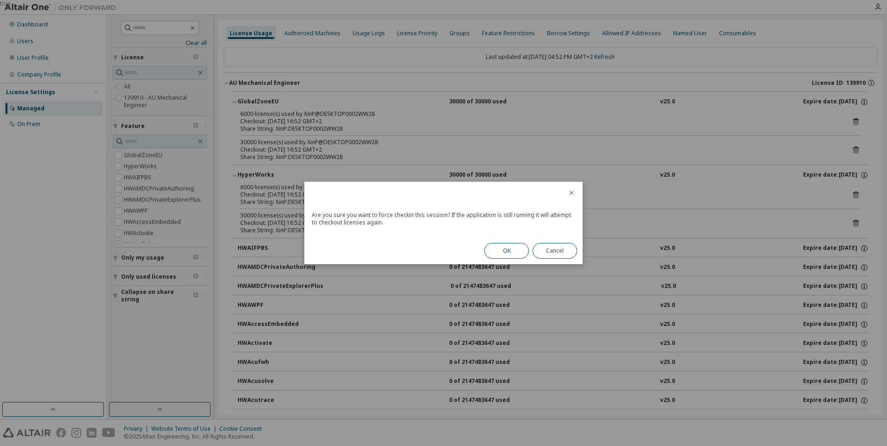
click at [512, 249] on button "OK" at bounding box center [506, 251] width 45 height 16
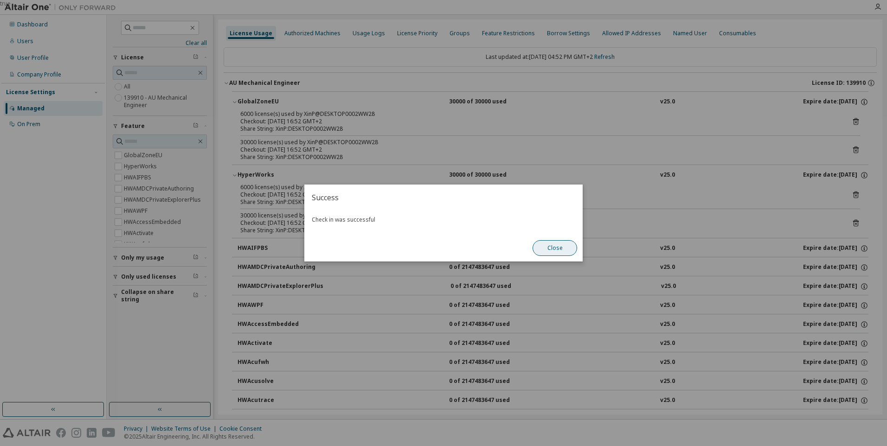
click at [547, 249] on button "Close" at bounding box center [554, 248] width 45 height 16
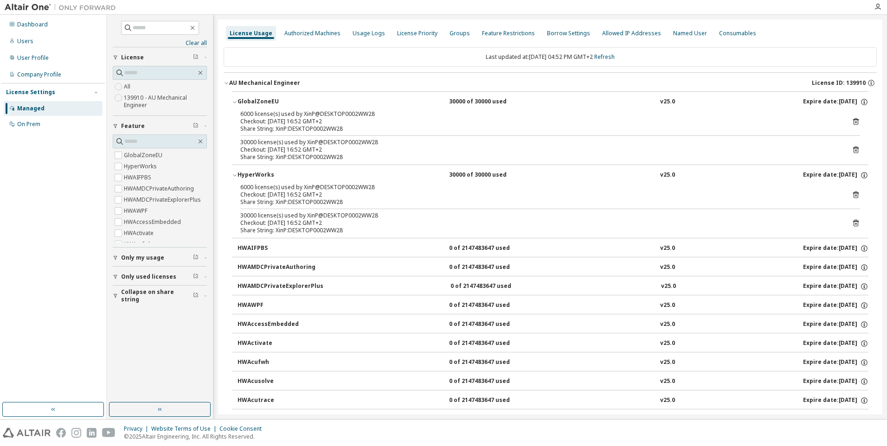
click at [854, 224] on icon at bounding box center [855, 224] width 2 height 2
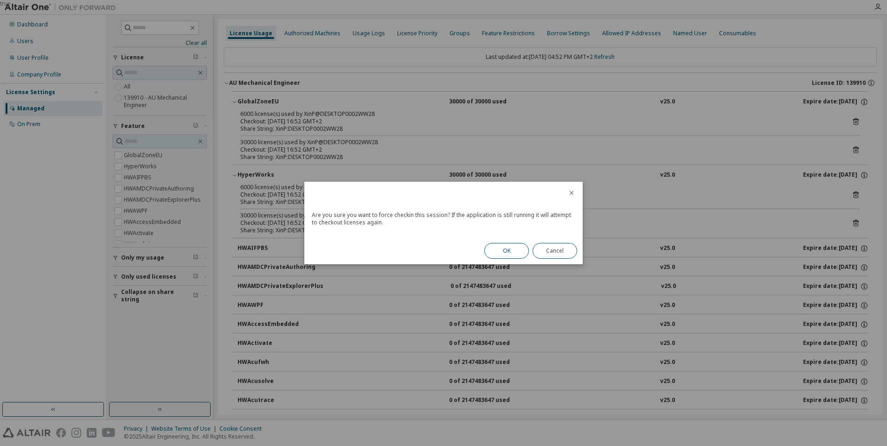
click at [507, 251] on button "OK" at bounding box center [506, 251] width 45 height 16
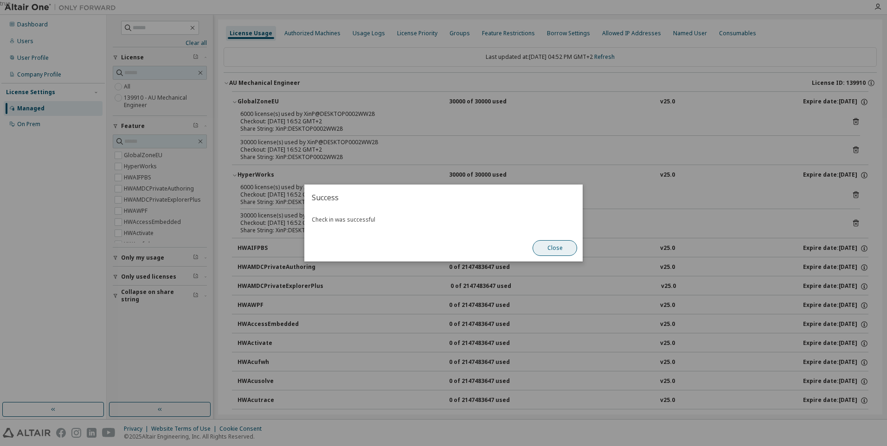
click at [552, 248] on button "Close" at bounding box center [554, 248] width 45 height 16
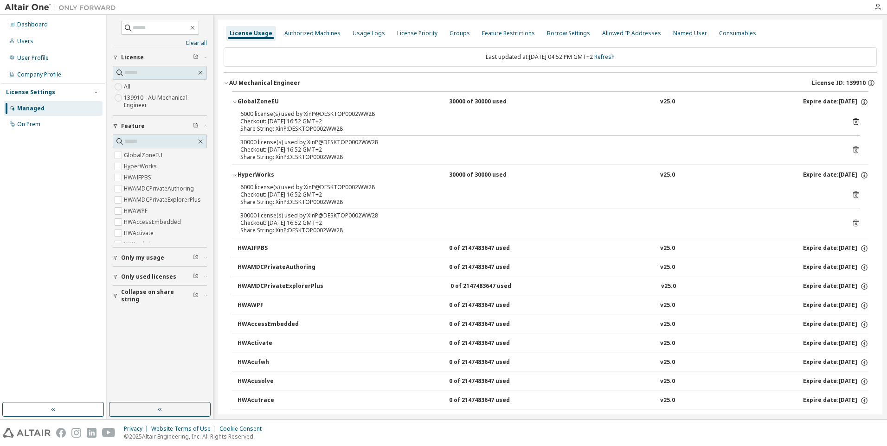
click at [853, 120] on icon at bounding box center [856, 121] width 6 height 7
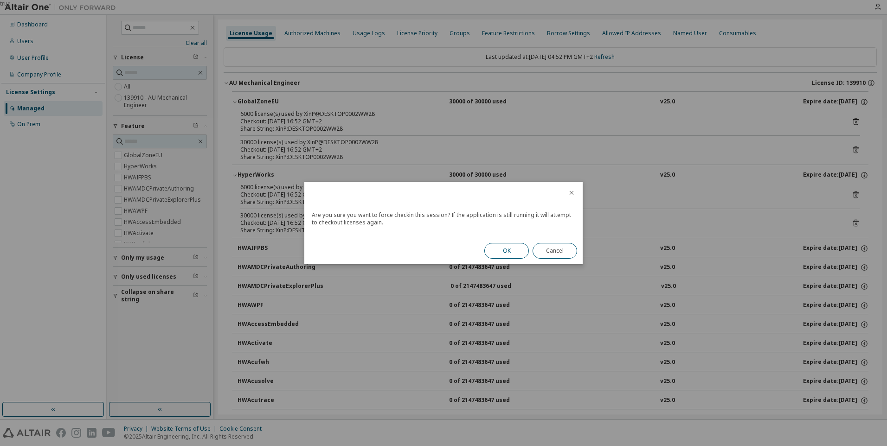
click at [494, 252] on button "OK" at bounding box center [506, 251] width 45 height 16
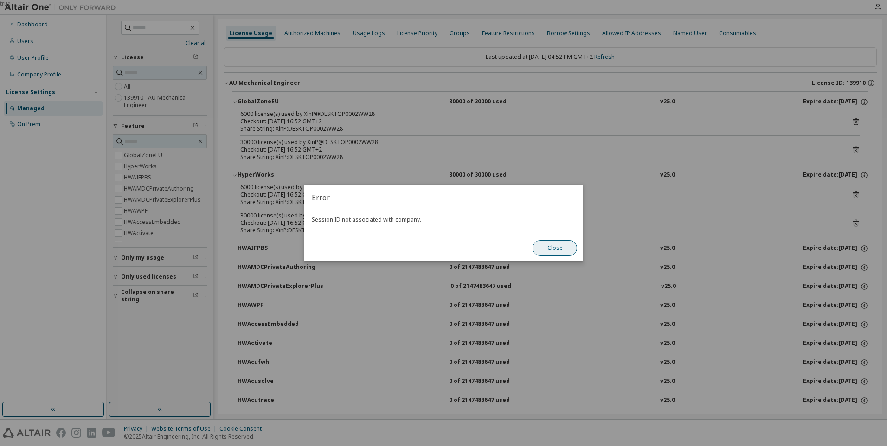
click at [560, 249] on button "Close" at bounding box center [554, 248] width 45 height 16
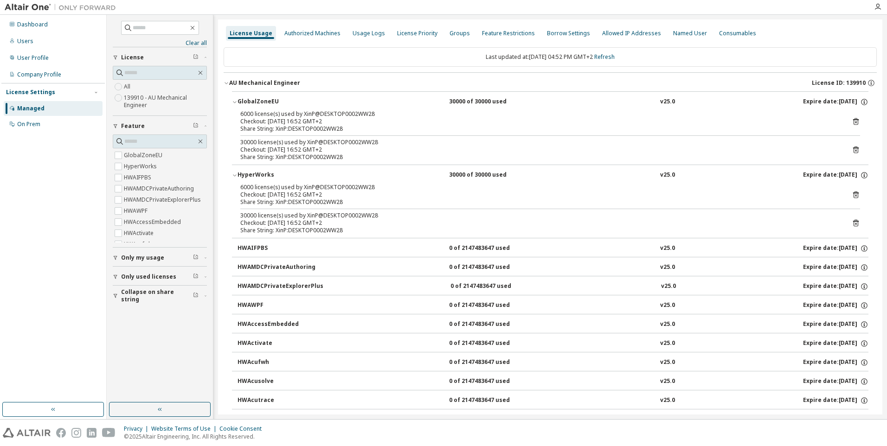
click at [851, 147] on icon at bounding box center [855, 150] width 8 height 8
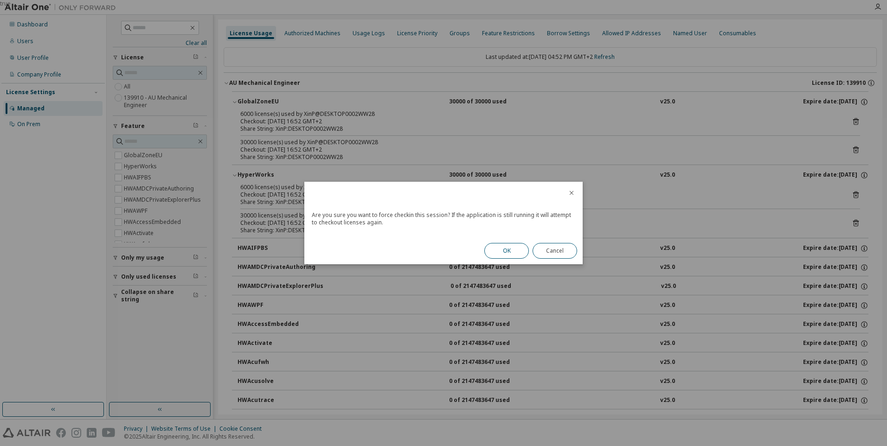
click at [505, 251] on button "OK" at bounding box center [506, 251] width 45 height 16
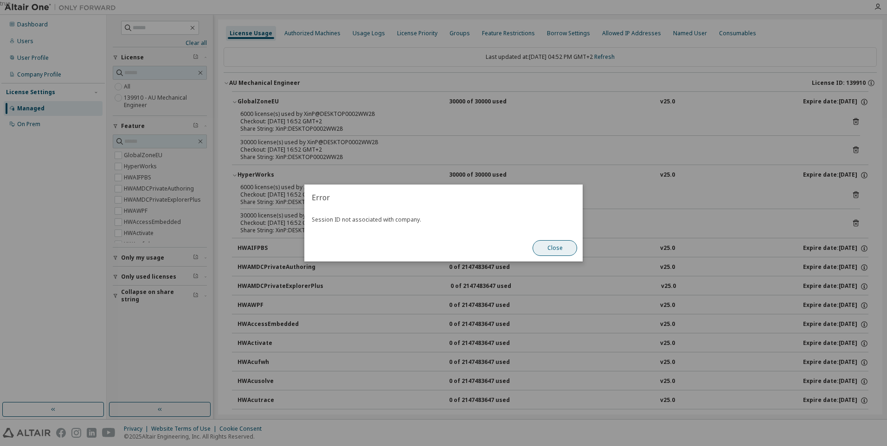
click at [557, 247] on button "Close" at bounding box center [554, 248] width 45 height 16
